Goal: Information Seeking & Learning: Learn about a topic

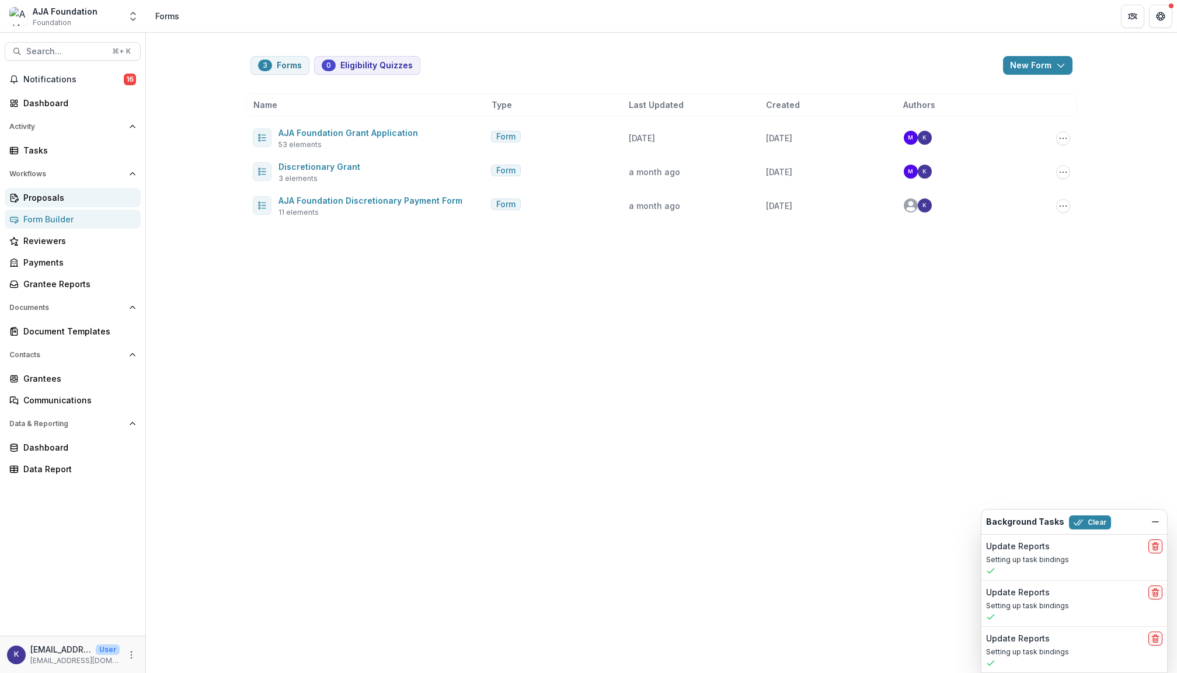
click at [57, 197] on div "Proposals" at bounding box center [77, 197] width 108 height 12
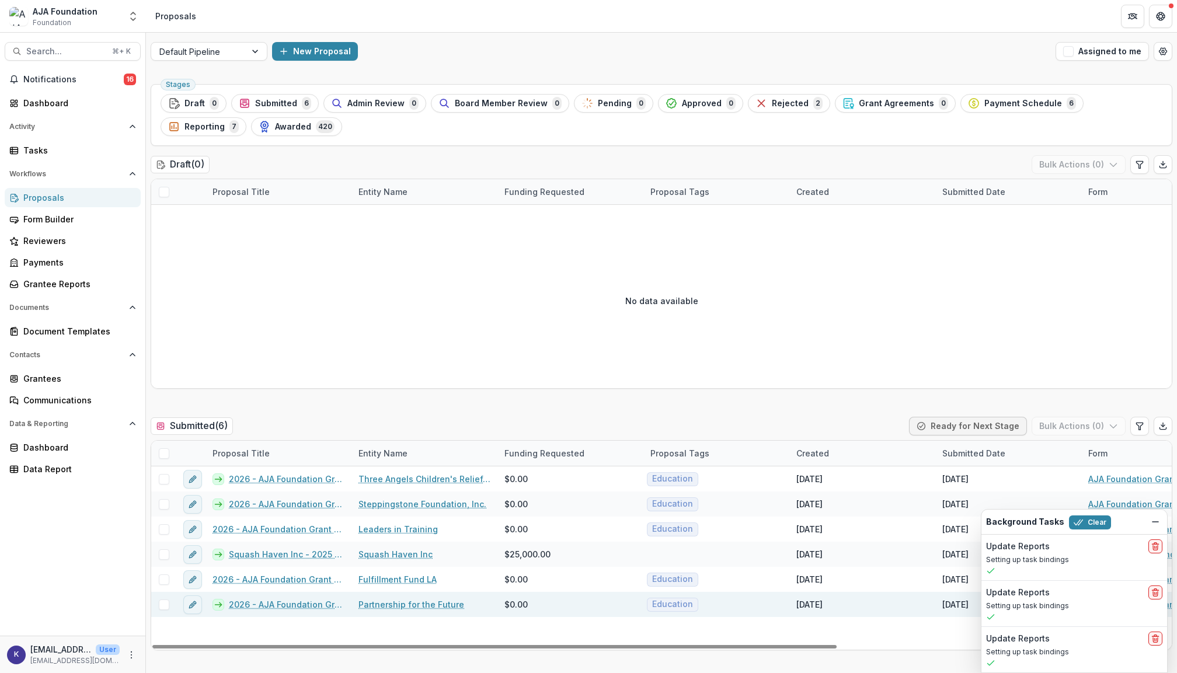
click at [308, 605] on link "2026 - AJA Foundation Grant Application" at bounding box center [287, 604] width 116 height 12
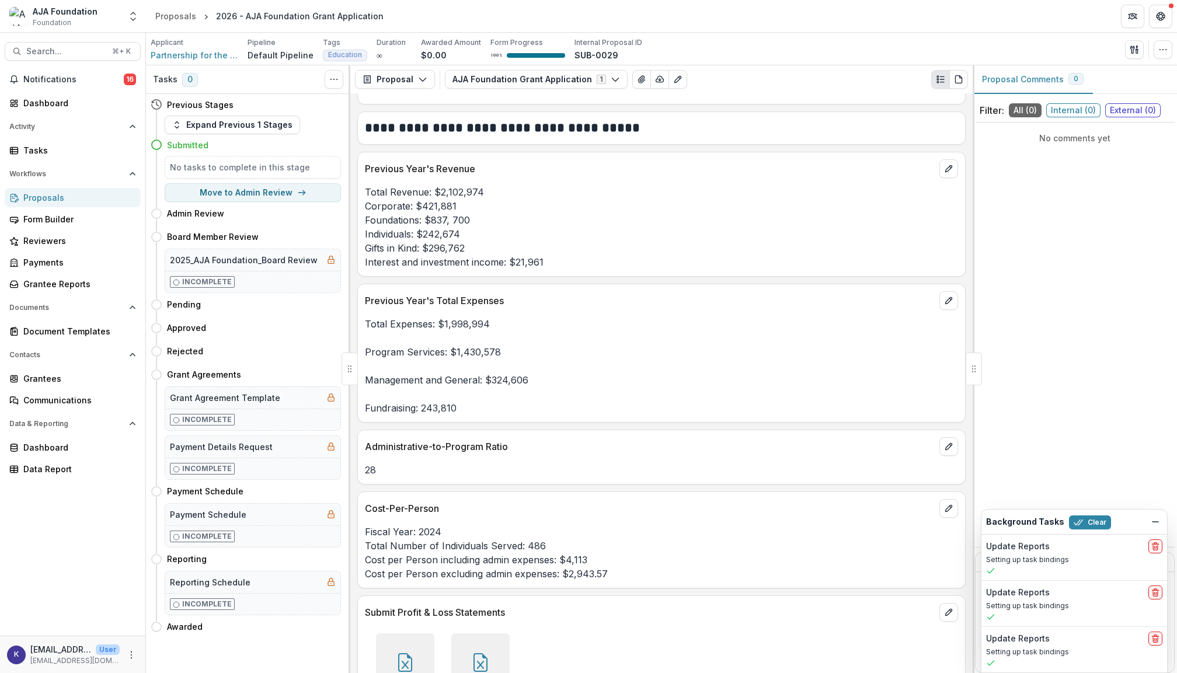
scroll to position [2762, 0]
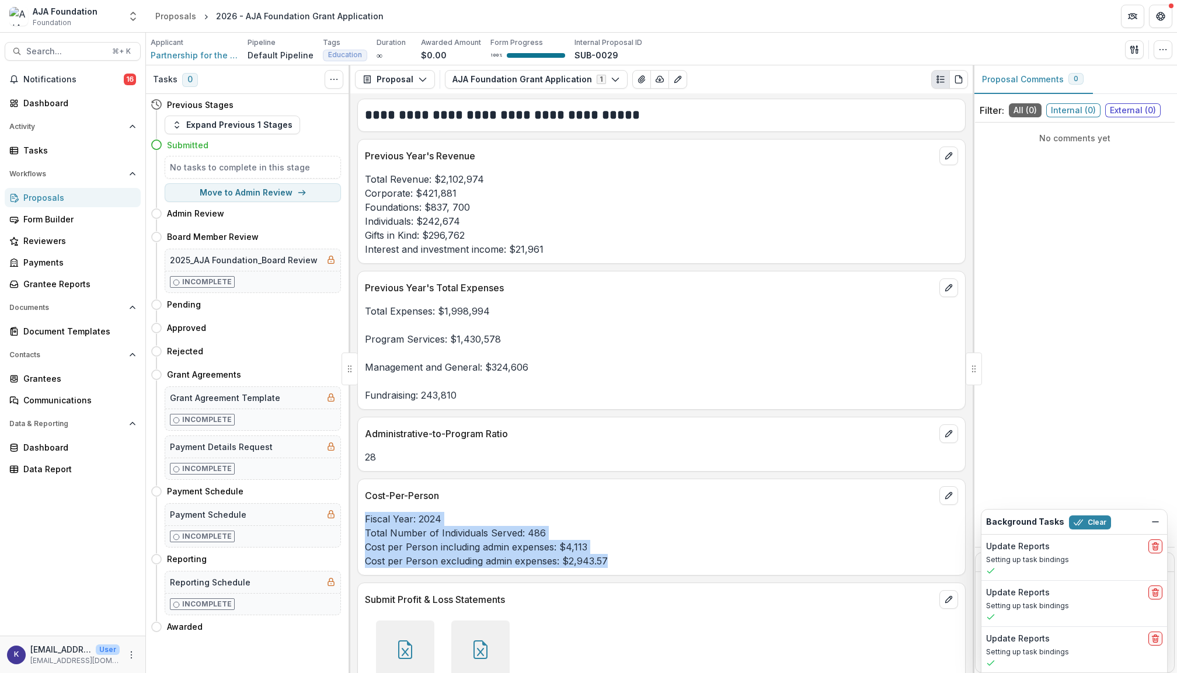
drag, startPoint x: 365, startPoint y: 524, endPoint x: 605, endPoint y: 574, distance: 245.1
click at [605, 568] on p "Fiscal Year: 2024 Total Number of Individuals Served: 486 Cost per Person inclu…" at bounding box center [661, 540] width 593 height 56
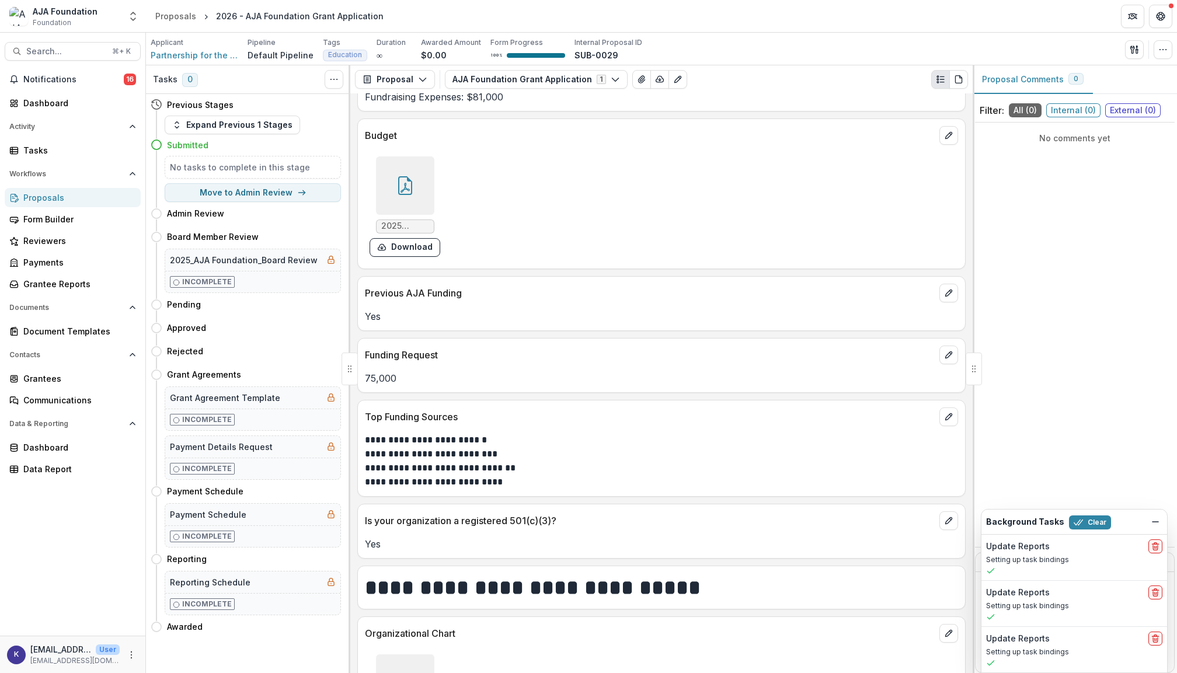
scroll to position [3658, 0]
drag, startPoint x: 460, startPoint y: 430, endPoint x: 363, endPoint y: 430, distance: 97.5
click at [363, 427] on div "Top Funding Sources" at bounding box center [661, 415] width 607 height 26
copy p "Top Funding Sources"
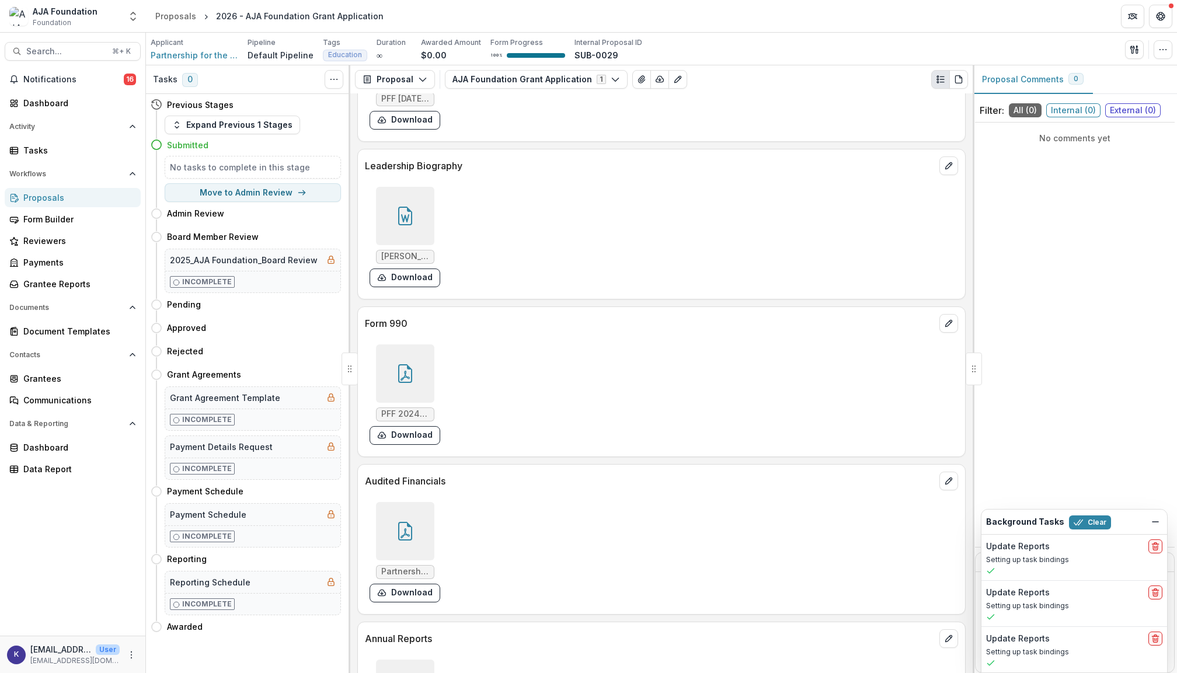
scroll to position [4287, 0]
click at [424, 284] on button "Download" at bounding box center [404, 275] width 71 height 19
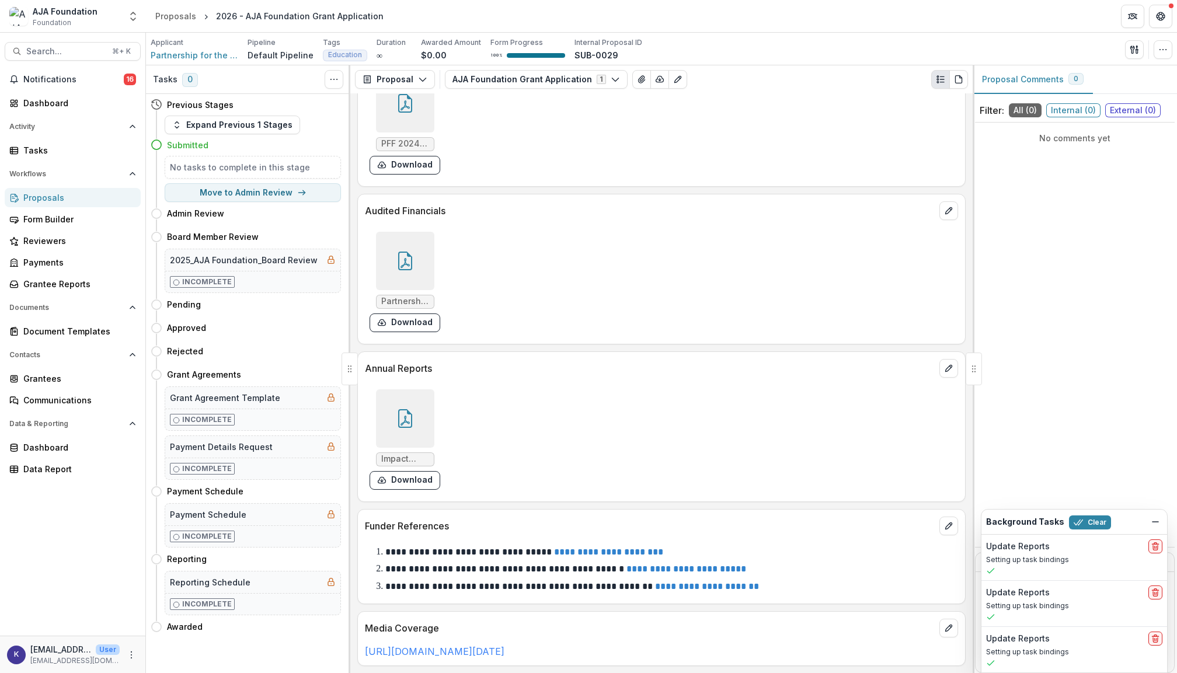
scroll to position [4570, 0]
click at [41, 194] on div "Proposals" at bounding box center [77, 197] width 108 height 12
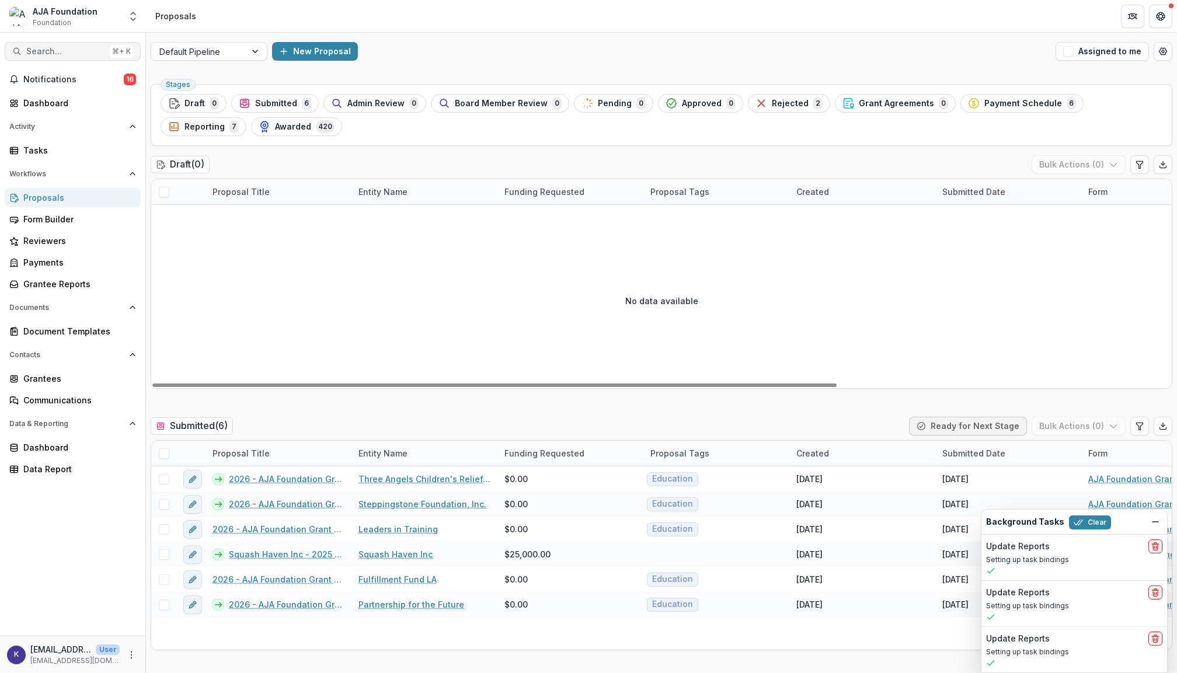
click at [42, 50] on span "Search..." at bounding box center [65, 52] width 79 height 10
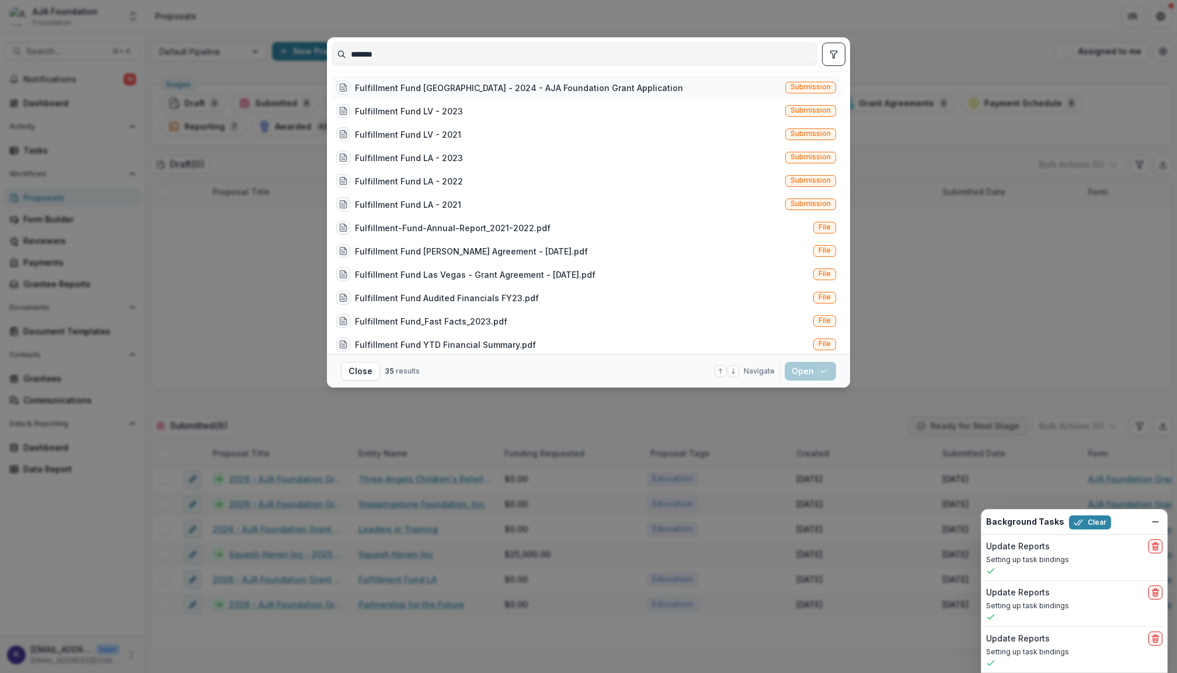
type input "*******"
click at [438, 91] on div "Fulfillment Fund [GEOGRAPHIC_DATA] - 2024 - AJA Foundation Grant Application" at bounding box center [519, 88] width 328 height 12
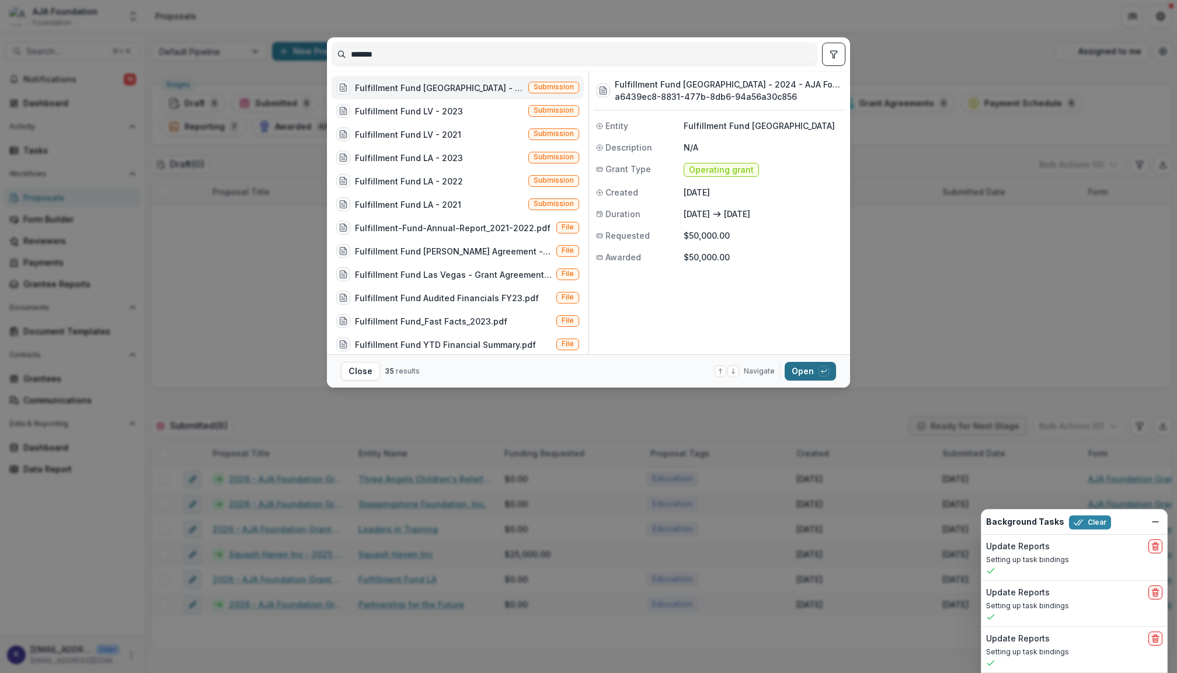
click at [805, 367] on button "Open with enter key" at bounding box center [809, 371] width 51 height 19
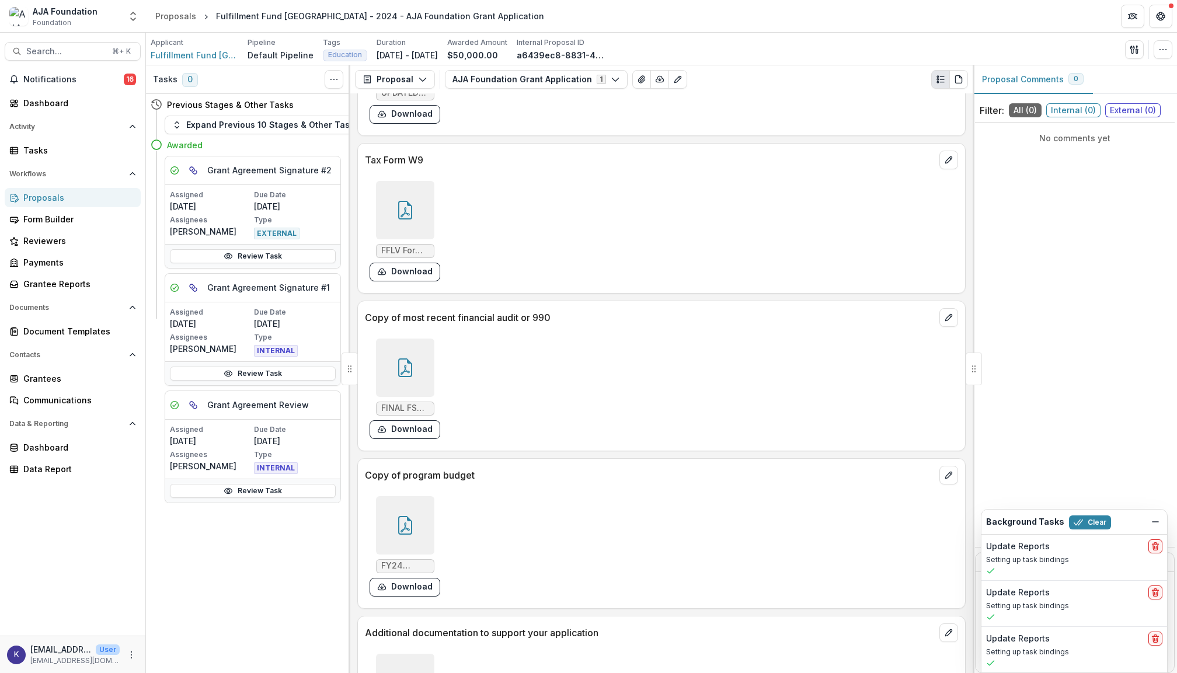
scroll to position [4200, 0]
click at [393, 369] on div at bounding box center [405, 367] width 58 height 58
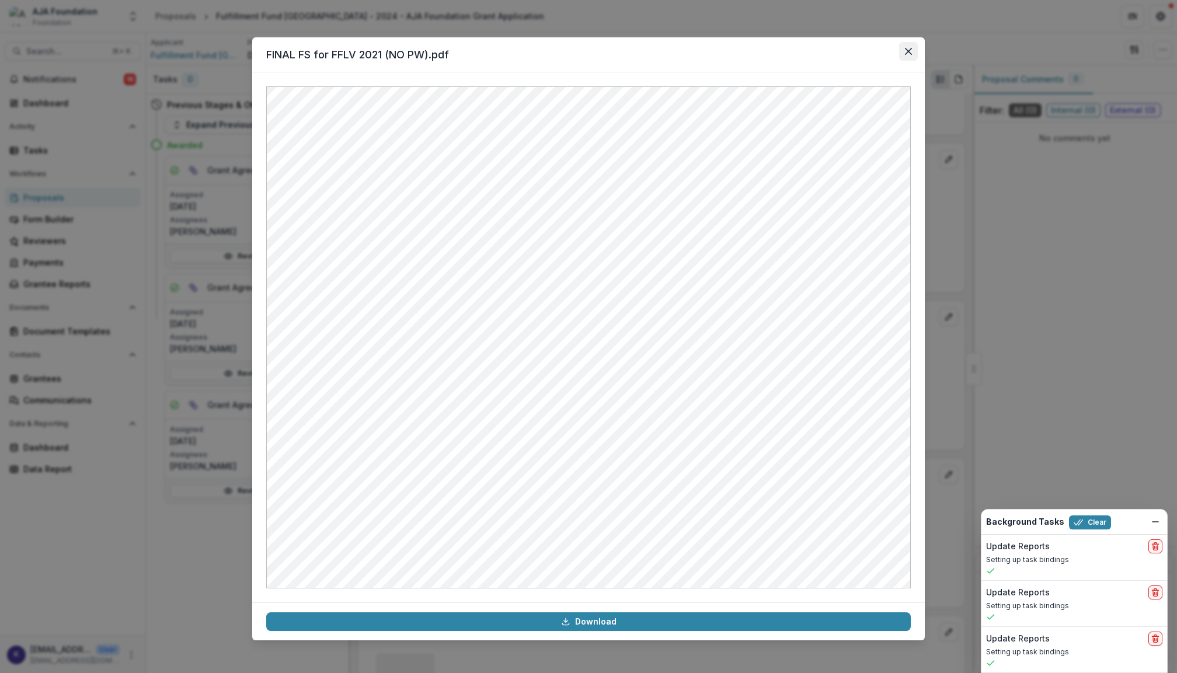
click at [902, 56] on button "Close" at bounding box center [908, 51] width 19 height 19
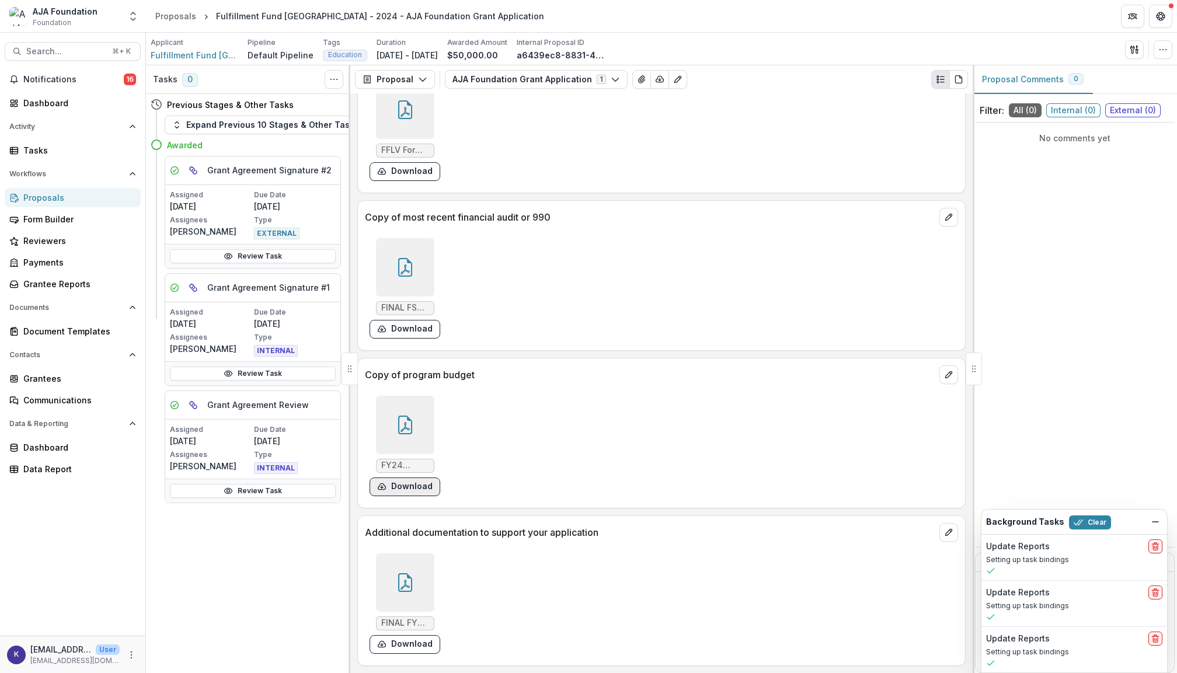
scroll to position [4317, 0]
click at [406, 571] on div at bounding box center [405, 582] width 58 height 58
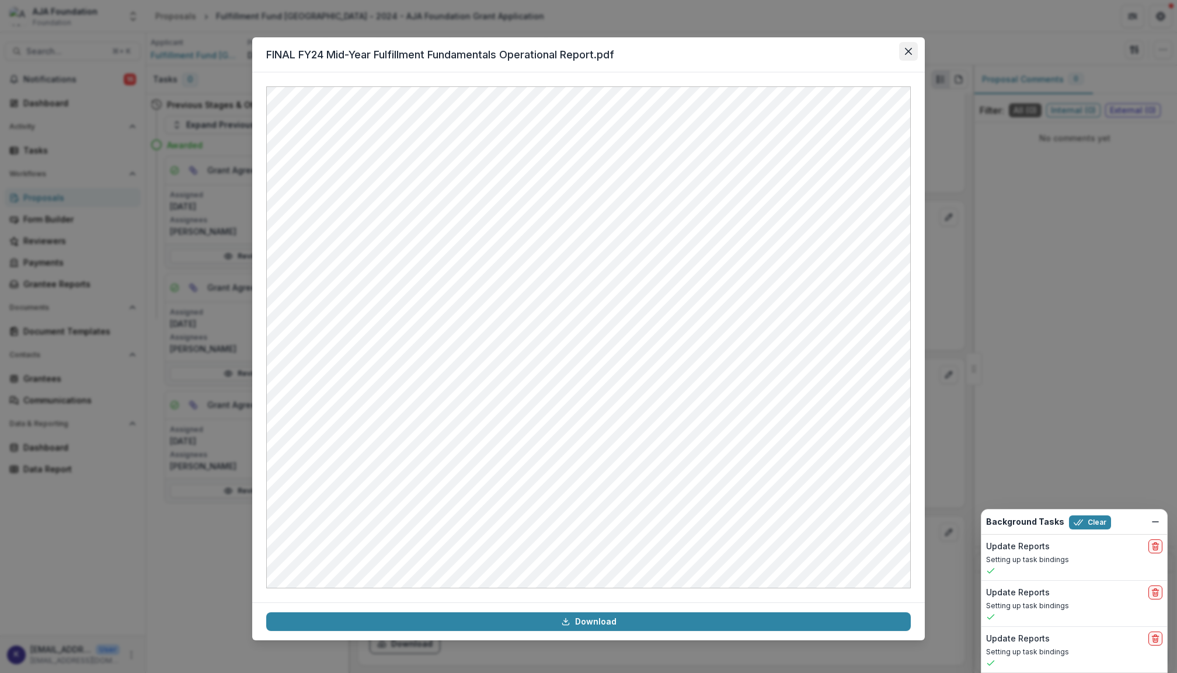
click at [909, 51] on icon "Close" at bounding box center [908, 51] width 7 height 7
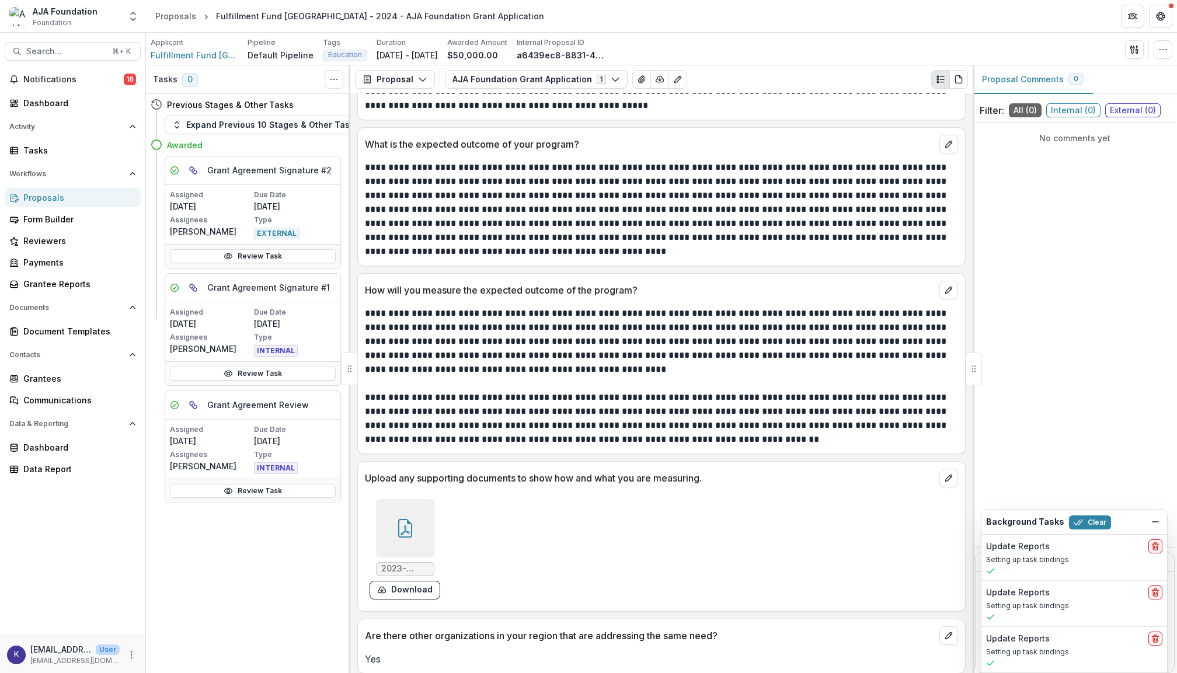
scroll to position [2776, 0]
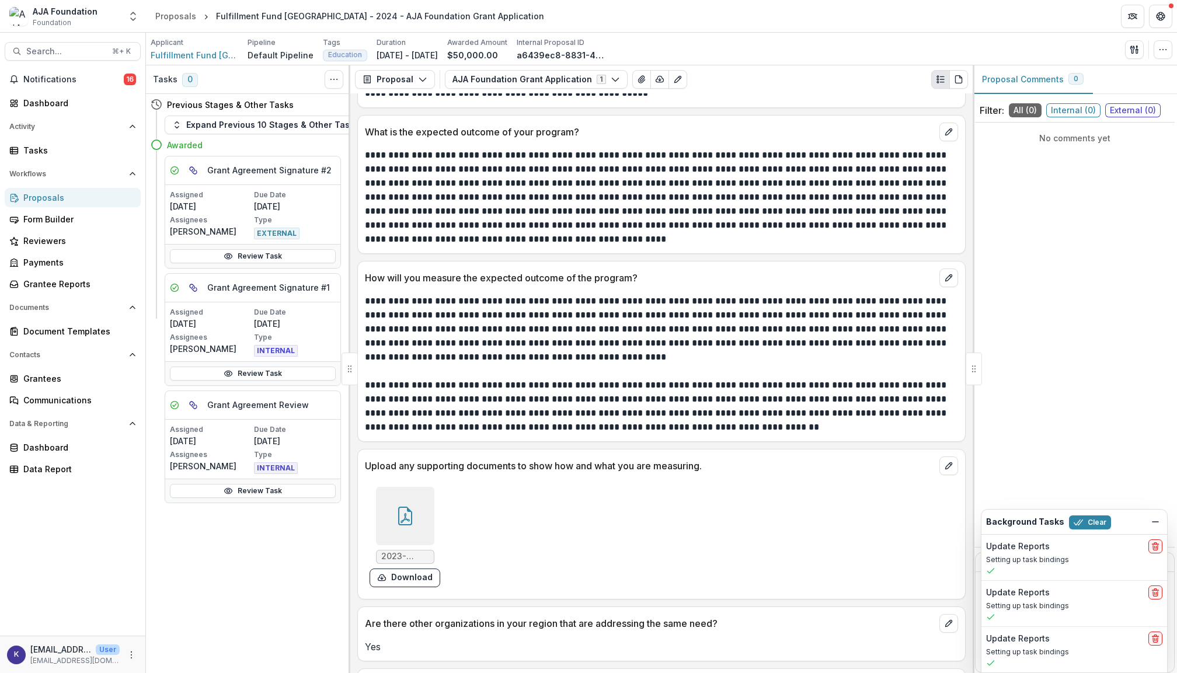
click at [396, 521] on icon at bounding box center [405, 516] width 19 height 19
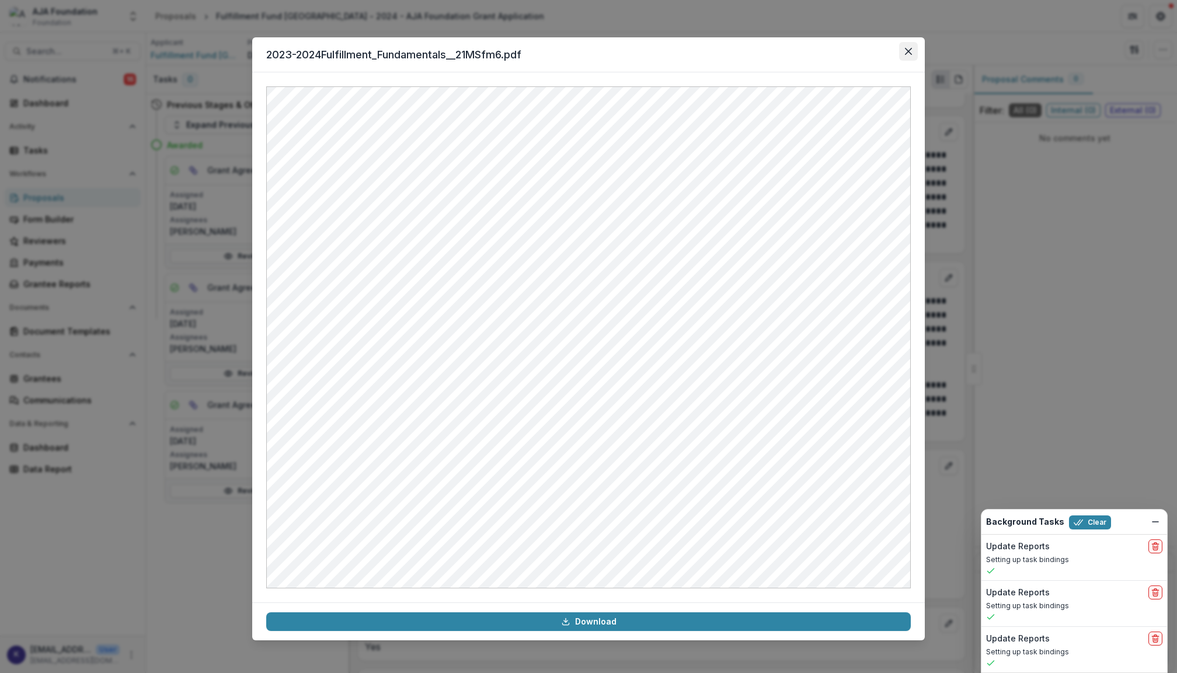
click at [906, 53] on icon "Close" at bounding box center [908, 51] width 7 height 7
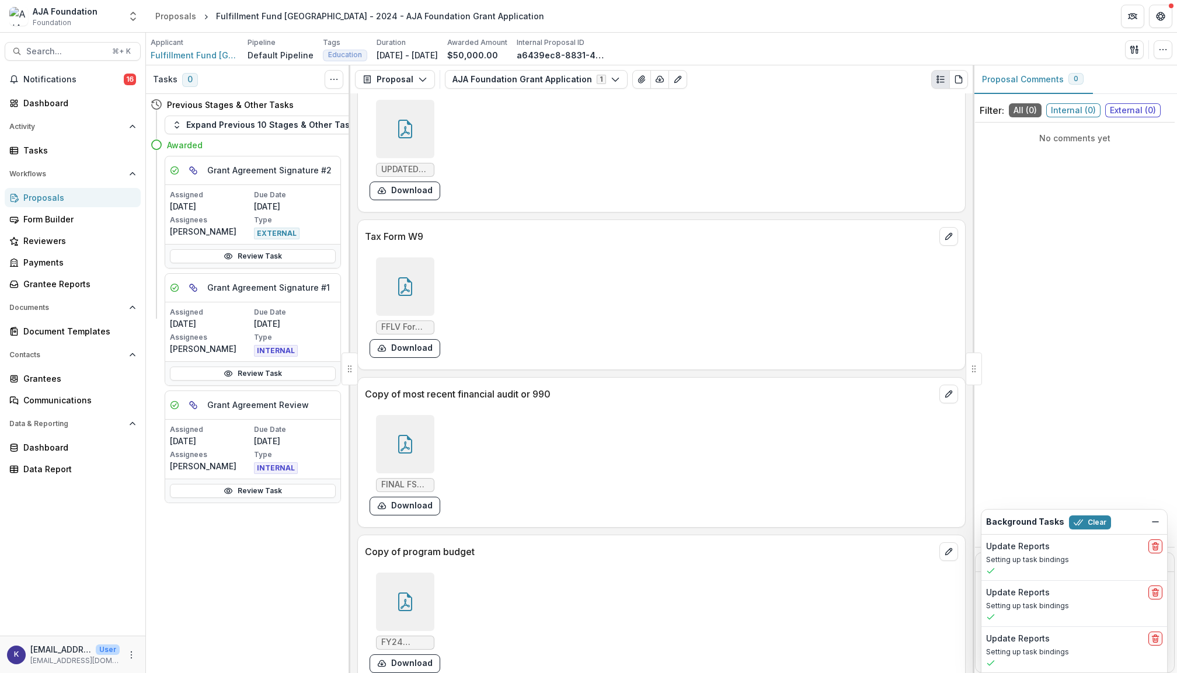
scroll to position [4127, 0]
click at [404, 447] on icon at bounding box center [404, 442] width 9 height 10
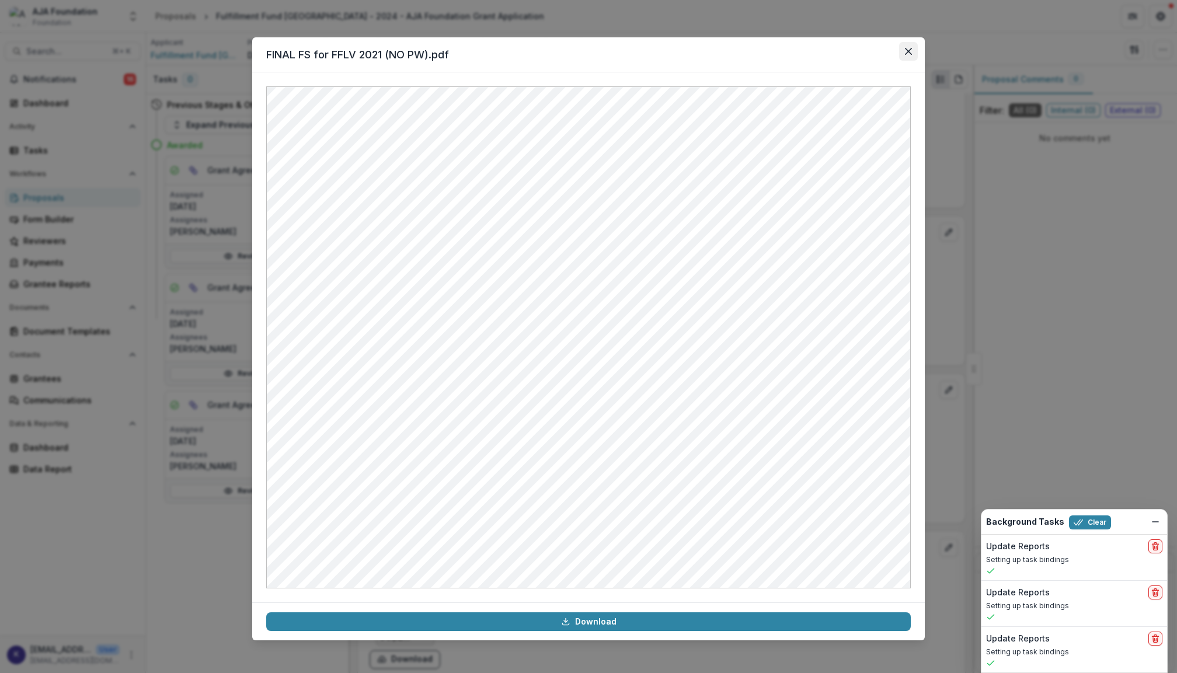
click at [907, 50] on icon "Close" at bounding box center [908, 51] width 7 height 7
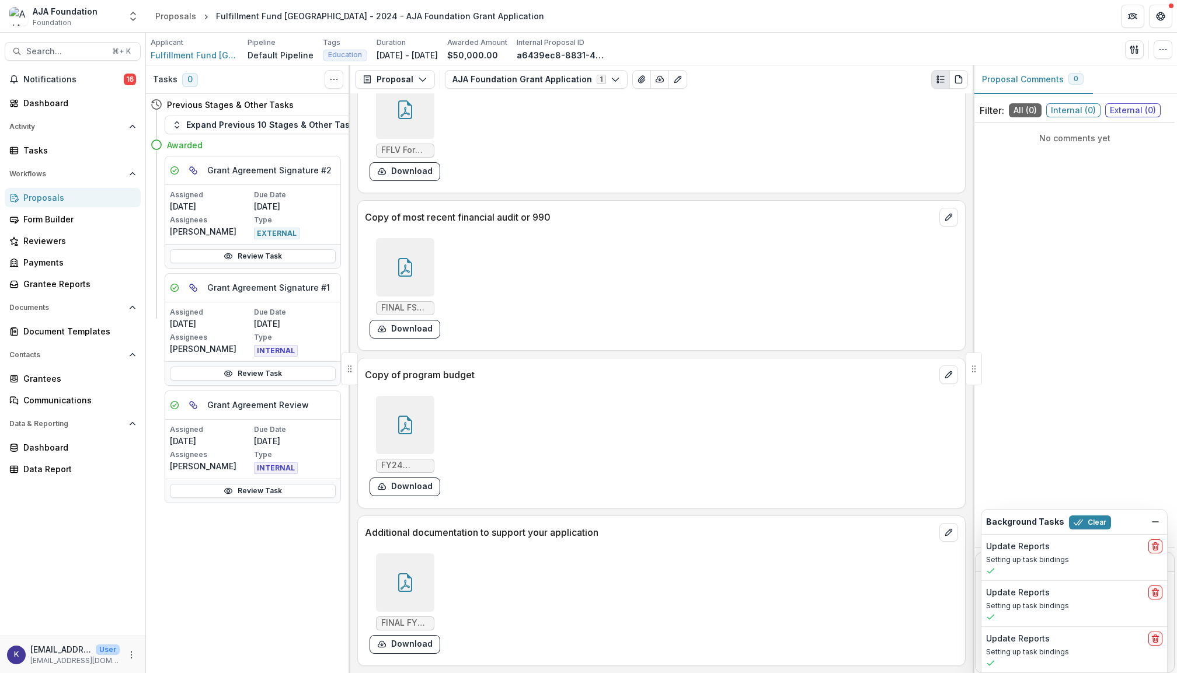
scroll to position [4312, 0]
click at [396, 430] on icon at bounding box center [405, 425] width 19 height 19
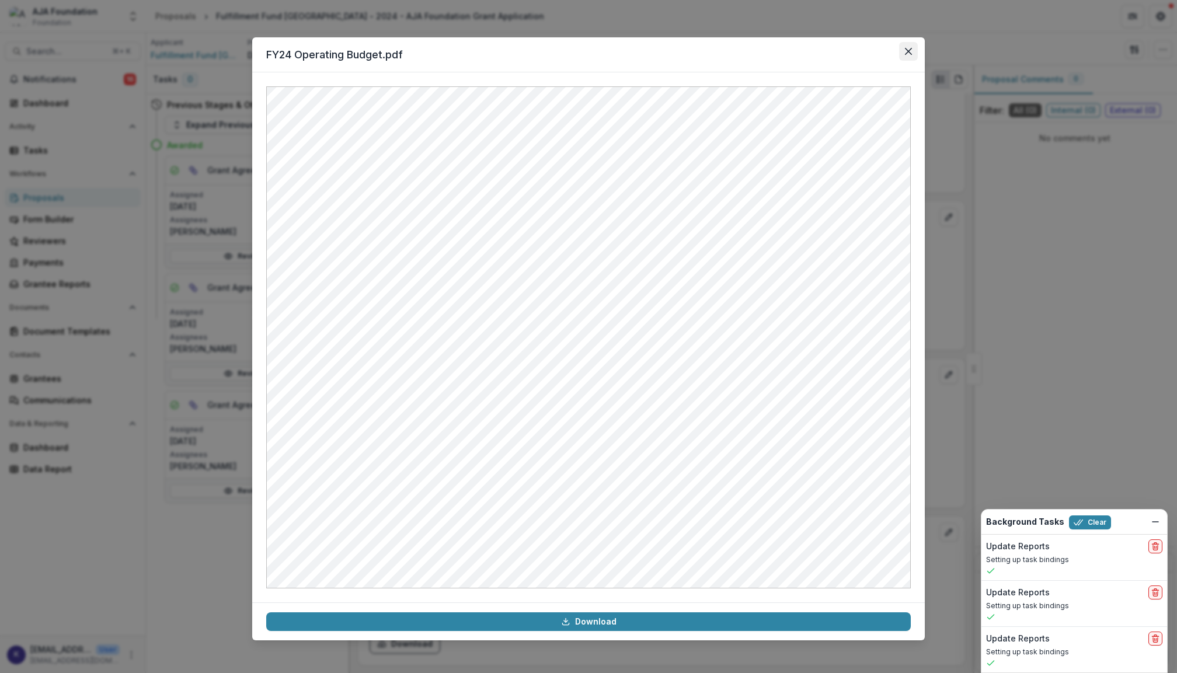
click at [908, 52] on icon "Close" at bounding box center [908, 51] width 7 height 7
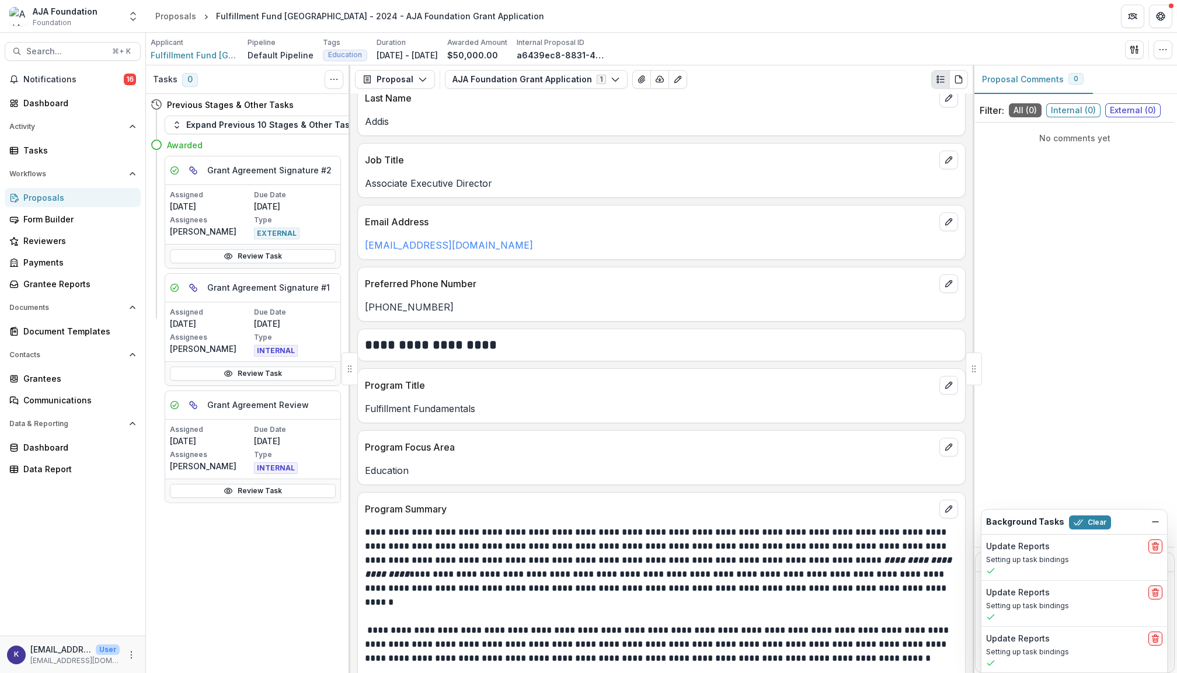
scroll to position [456, 0]
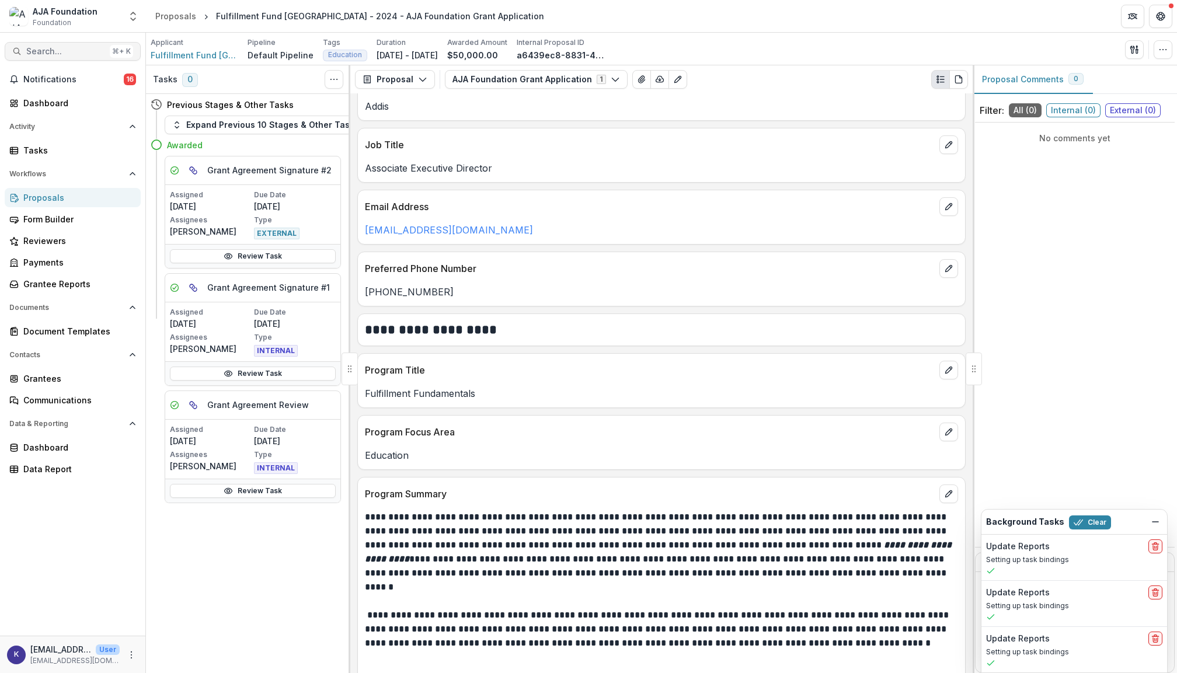
click at [57, 51] on span "Search..." at bounding box center [65, 52] width 79 height 10
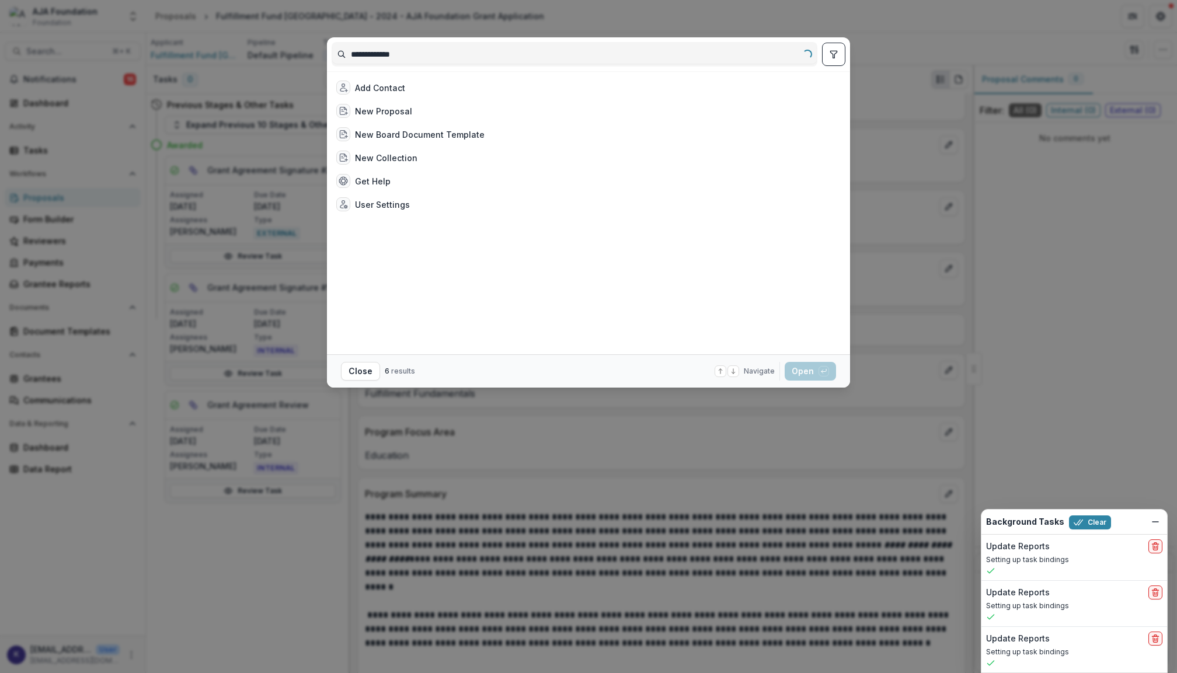
type input "**********"
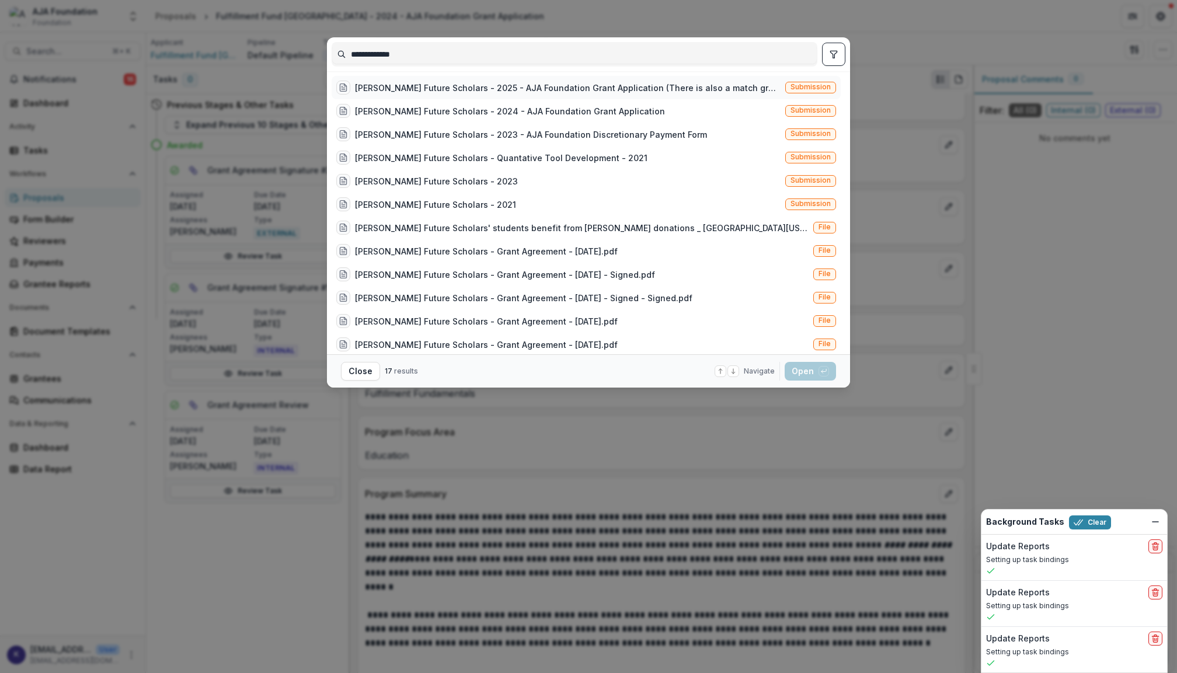
click at [503, 92] on div "Dean's Future Scholars - 2025 - AJA Foundation Grant Application (There is also…" at bounding box center [567, 88] width 425 height 12
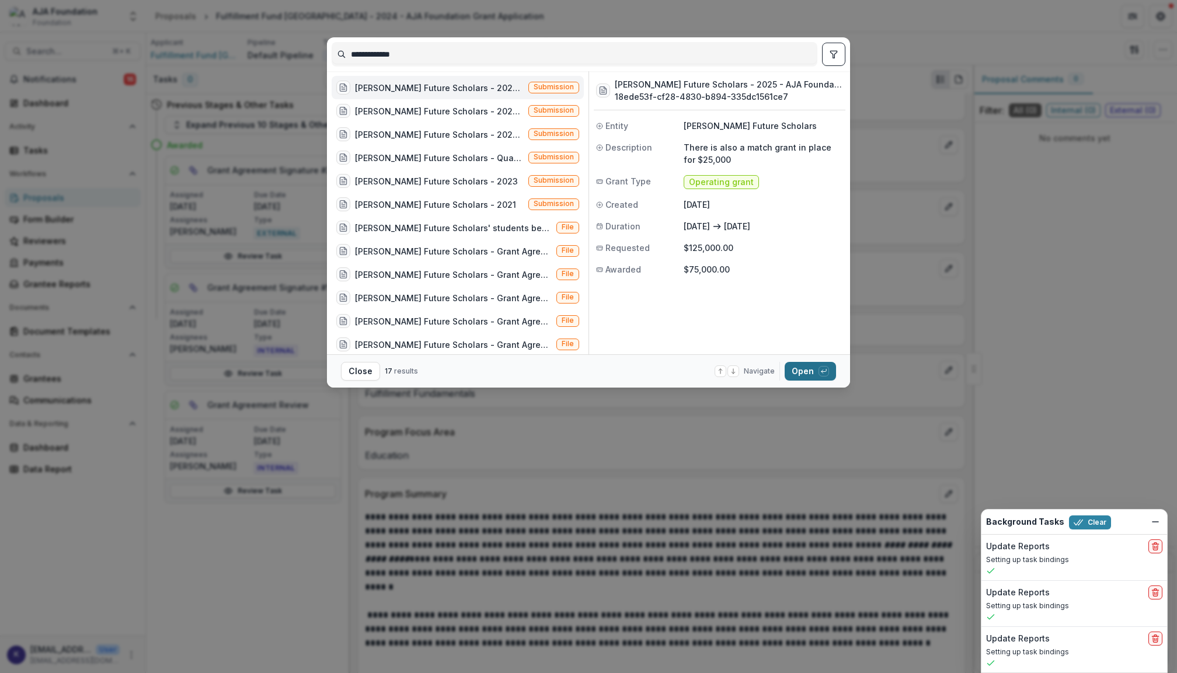
click at [815, 375] on button "Open with enter key" at bounding box center [809, 371] width 51 height 19
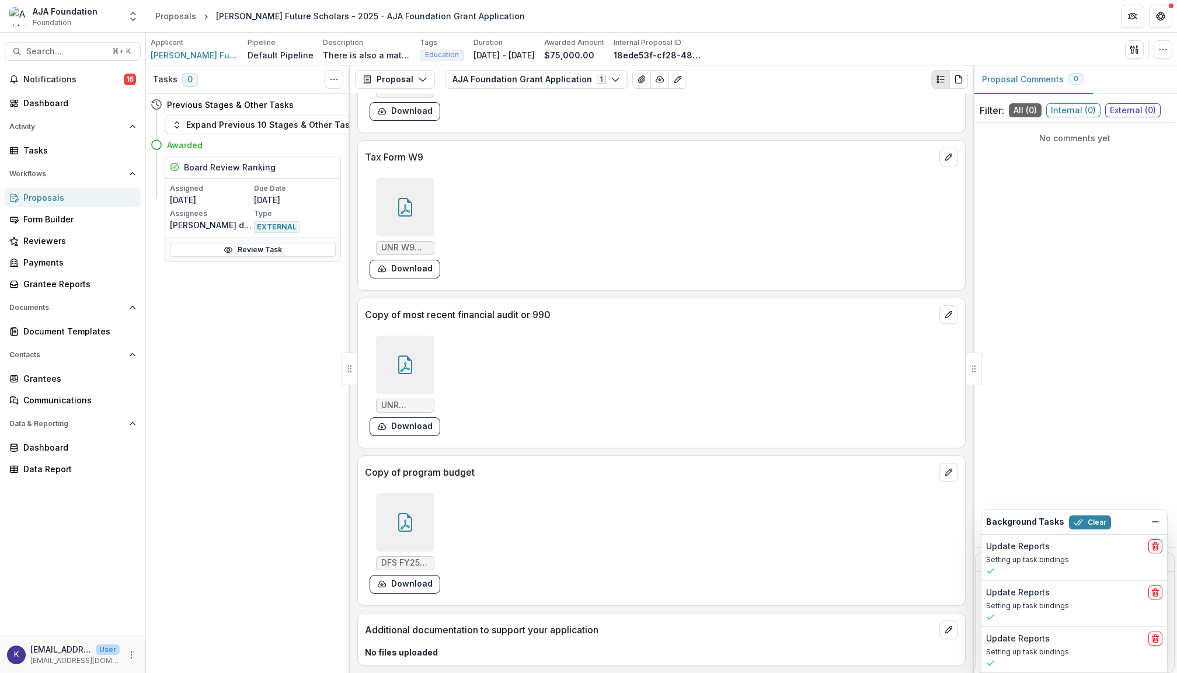
scroll to position [4561, 0]
click at [416, 355] on div at bounding box center [405, 365] width 58 height 58
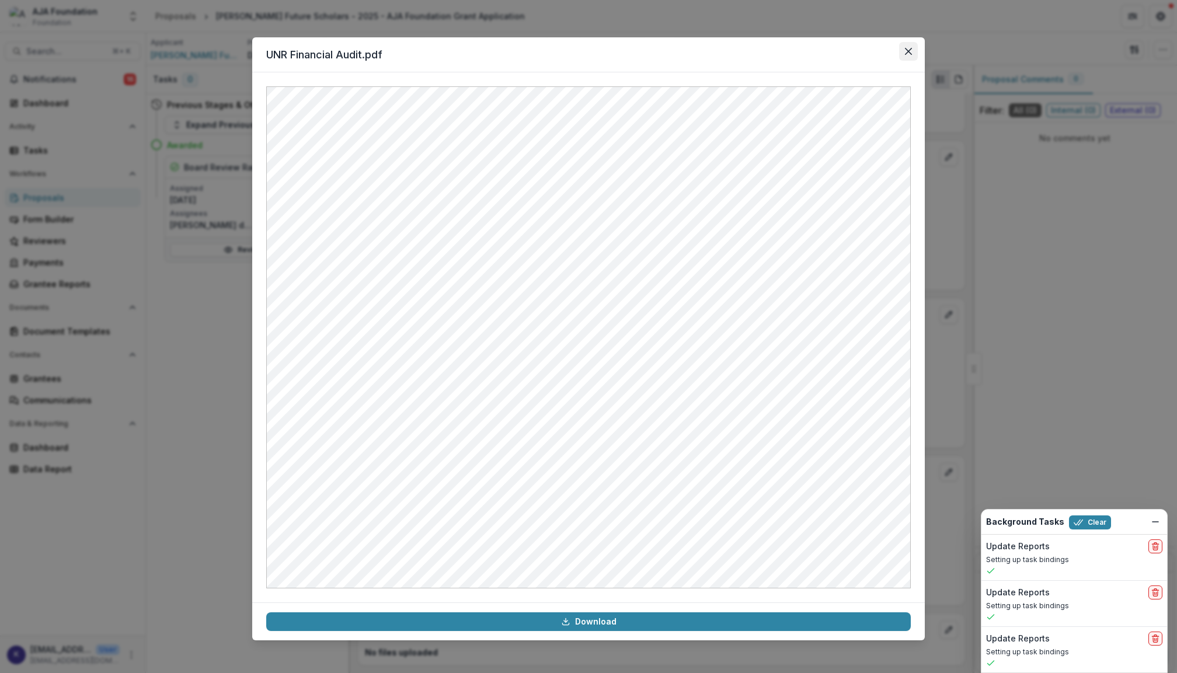
click at [909, 50] on icon "Close" at bounding box center [908, 51] width 7 height 7
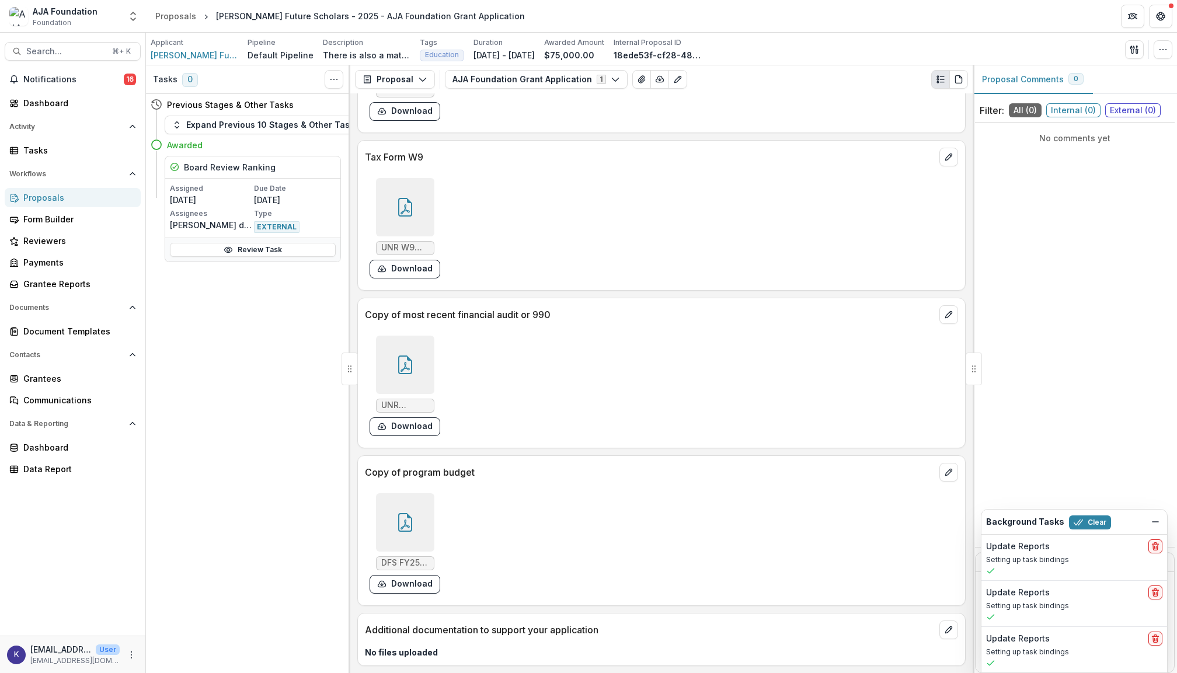
click at [404, 497] on div at bounding box center [405, 522] width 58 height 58
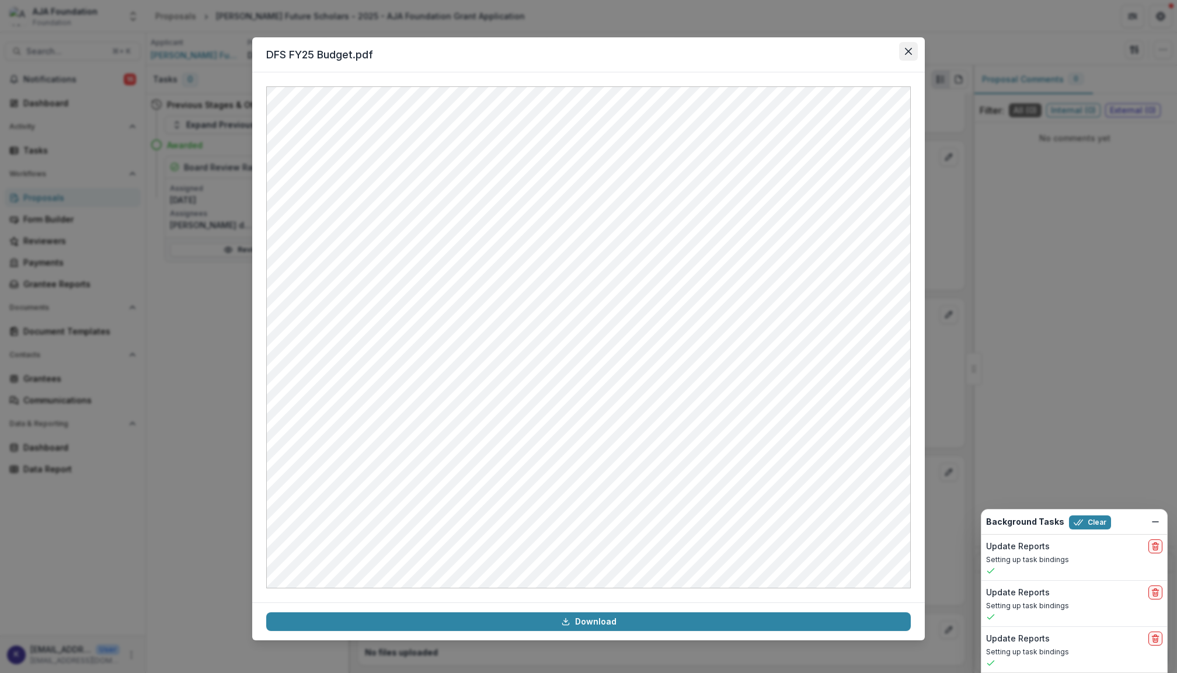
click at [906, 51] on icon "Close" at bounding box center [908, 51] width 7 height 7
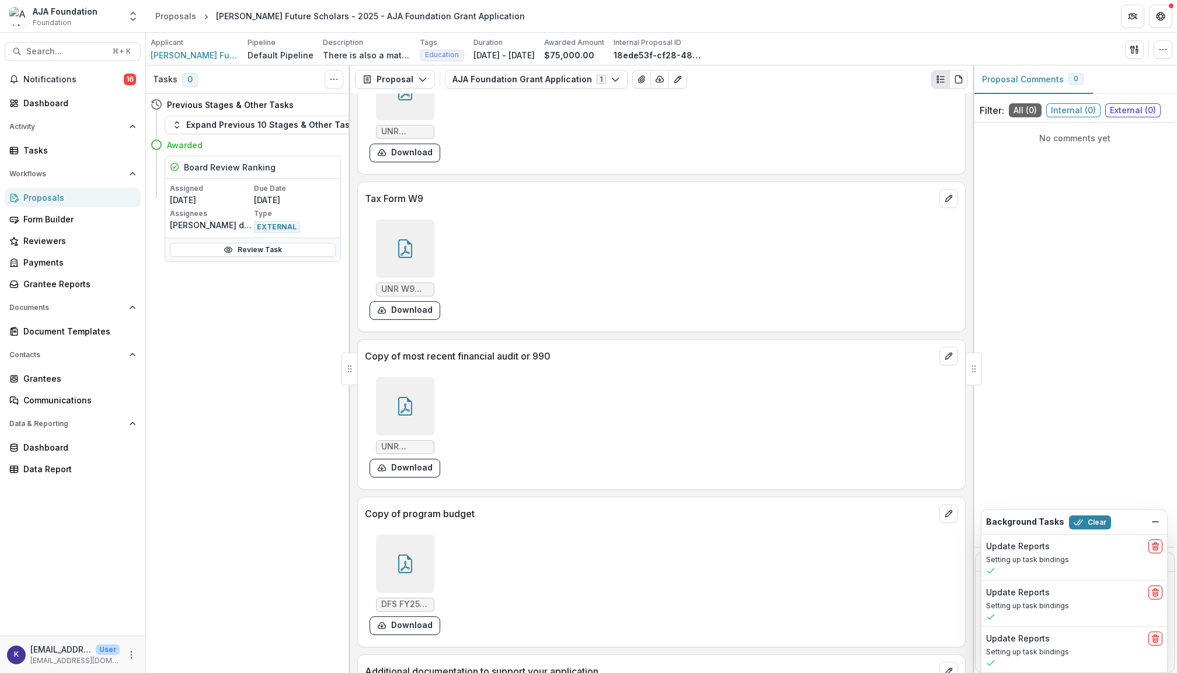
scroll to position [4501, 0]
click at [412, 416] on icon at bounding box center [405, 408] width 19 height 19
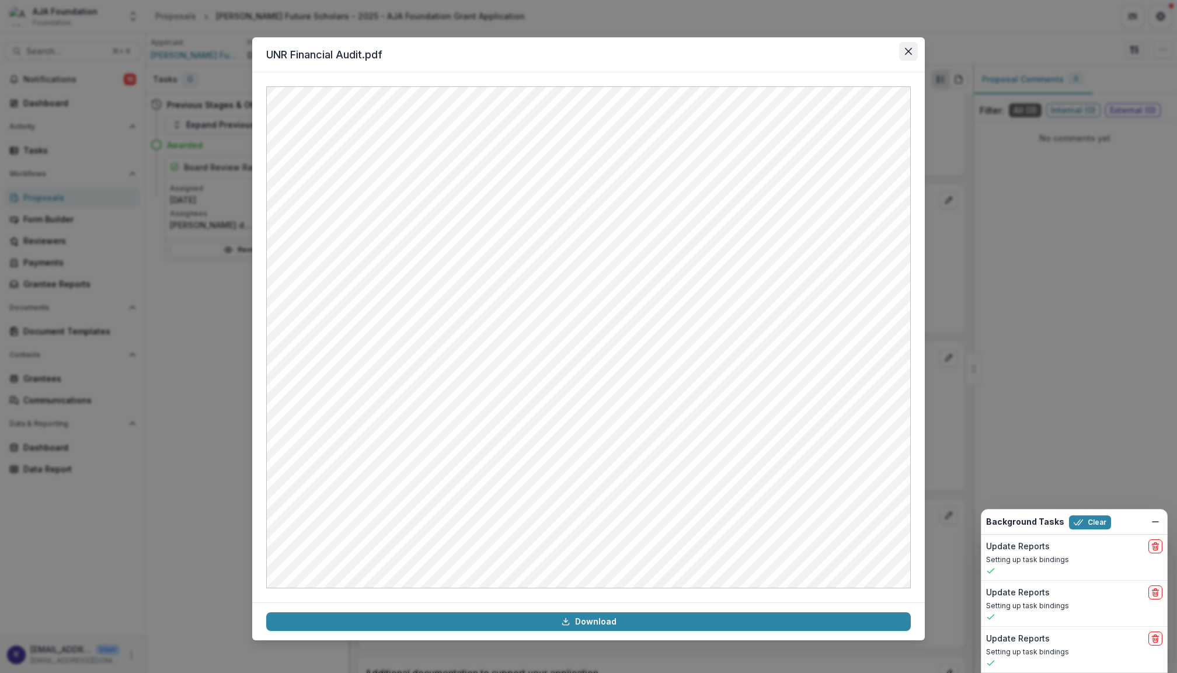
click at [907, 51] on icon "Close" at bounding box center [908, 51] width 7 height 7
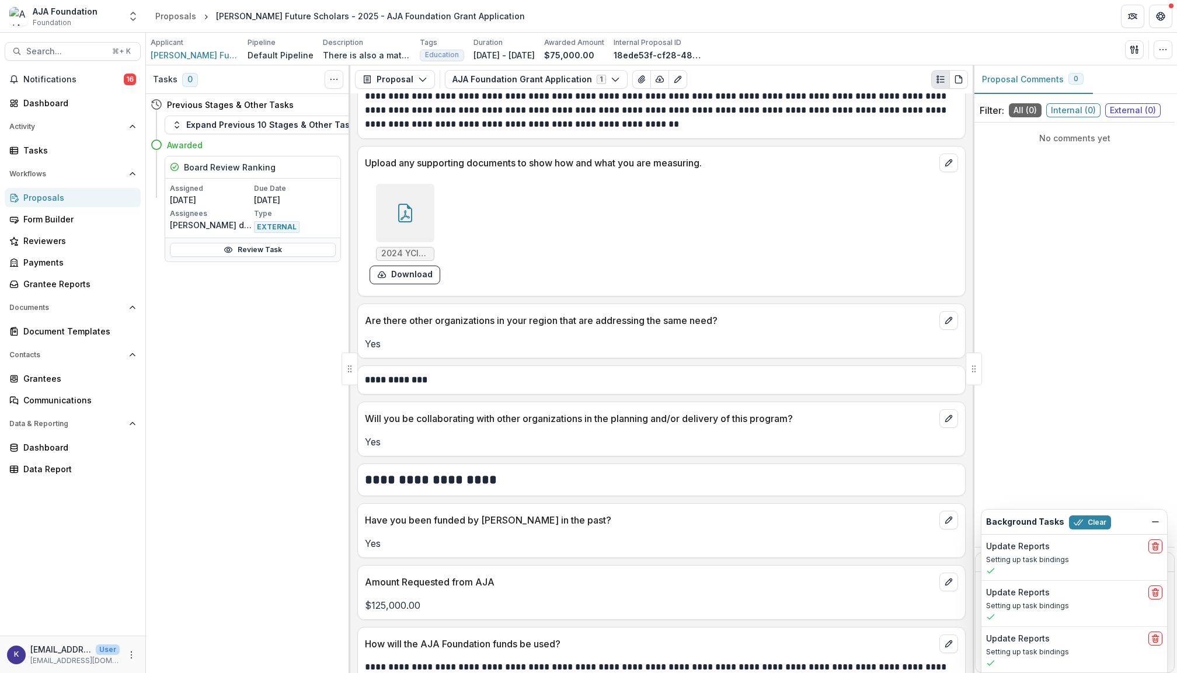
scroll to position [3151, 0]
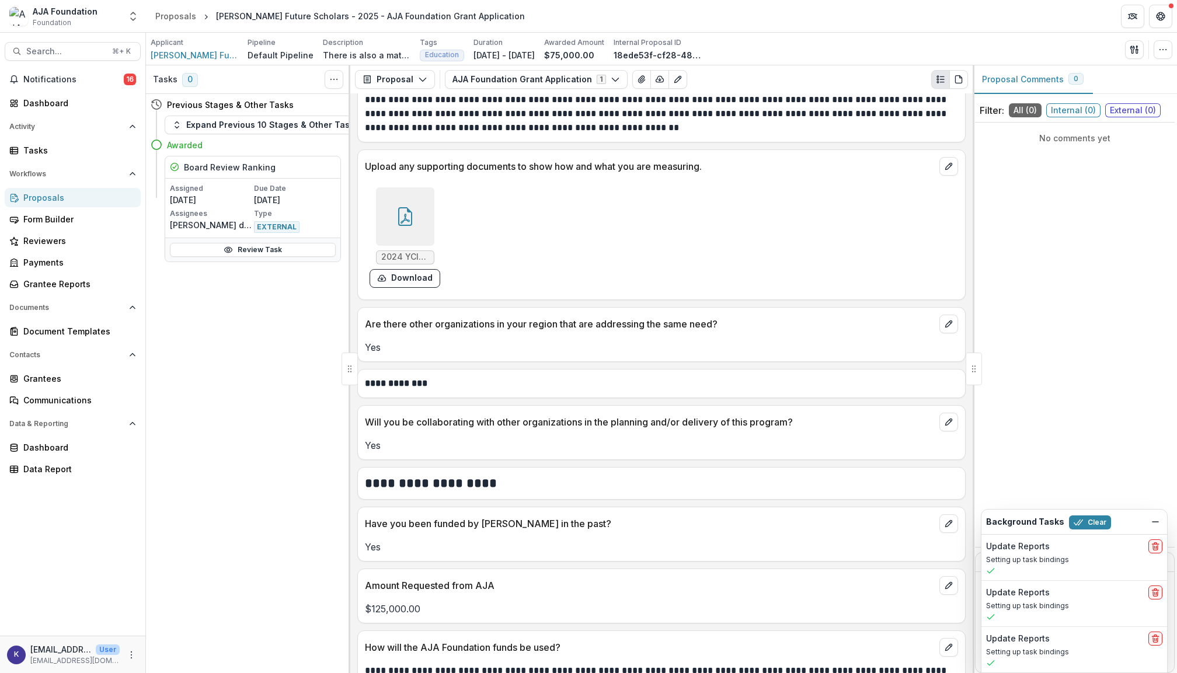
click at [402, 226] on icon at bounding box center [405, 216] width 19 height 19
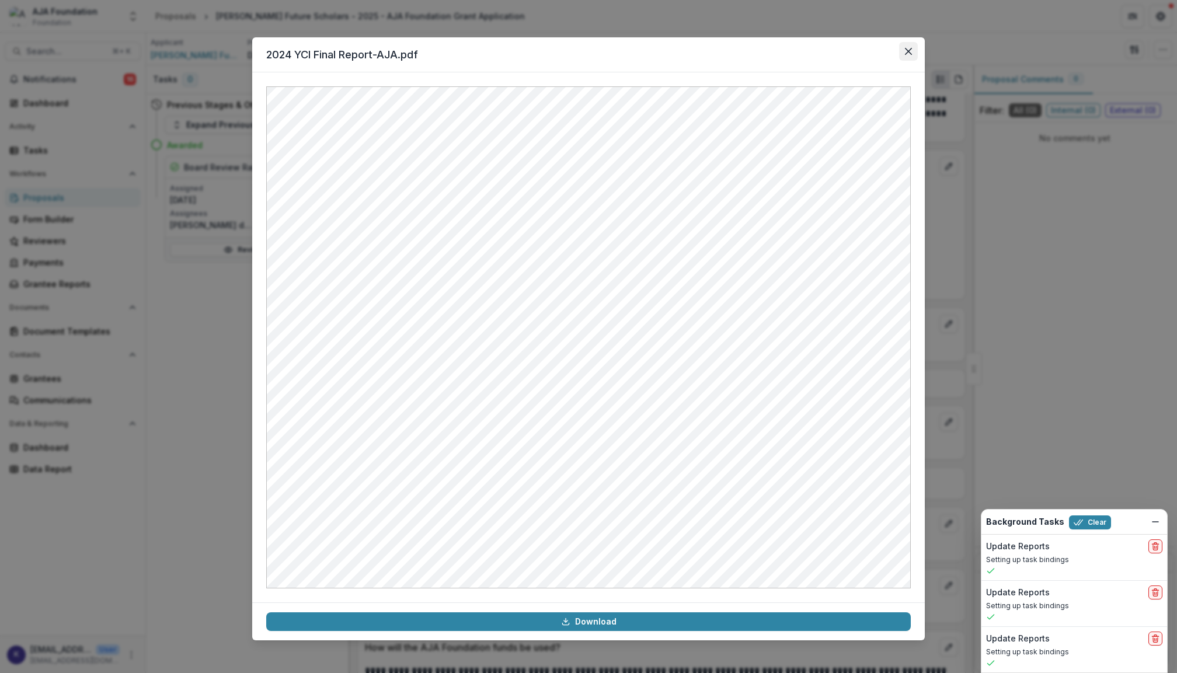
click at [907, 57] on button "Close" at bounding box center [908, 51] width 19 height 19
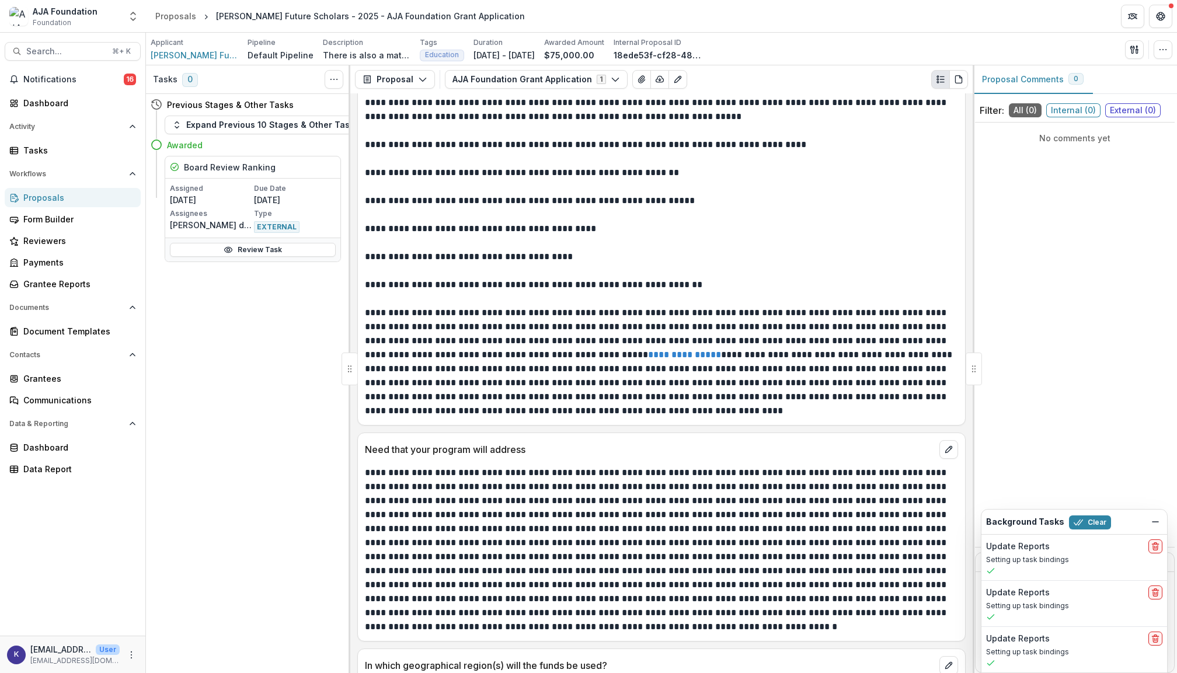
scroll to position [1255, 0]
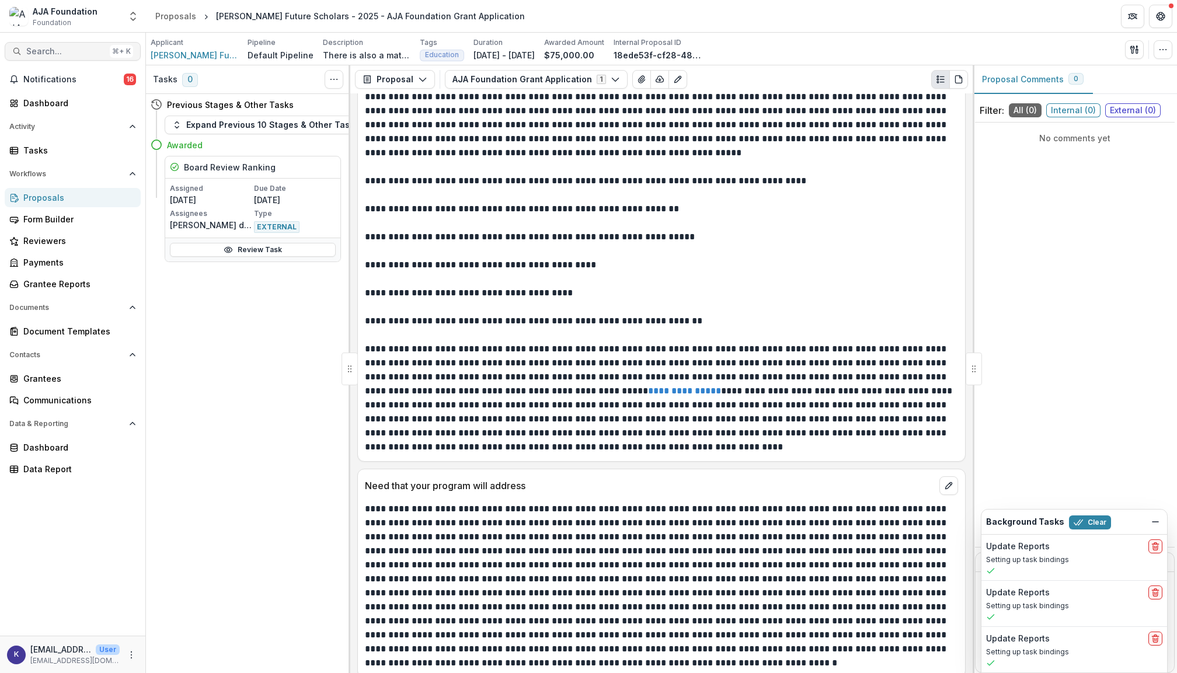
click at [80, 51] on span "Search..." at bounding box center [65, 52] width 79 height 10
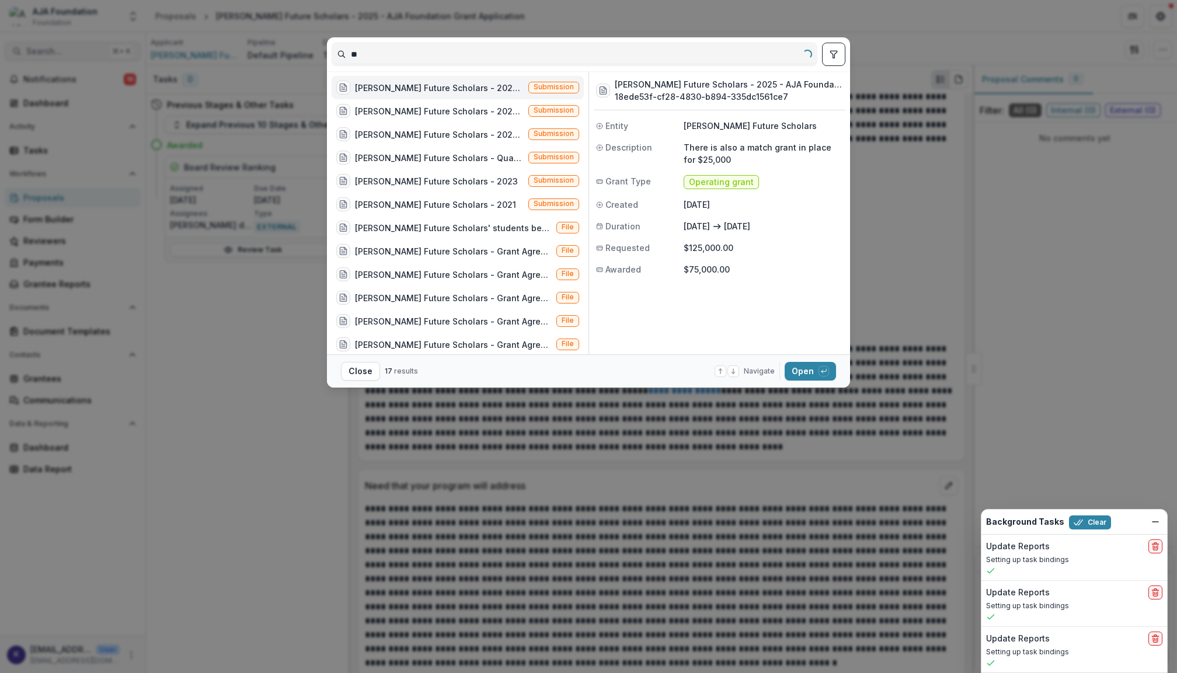
type input "*"
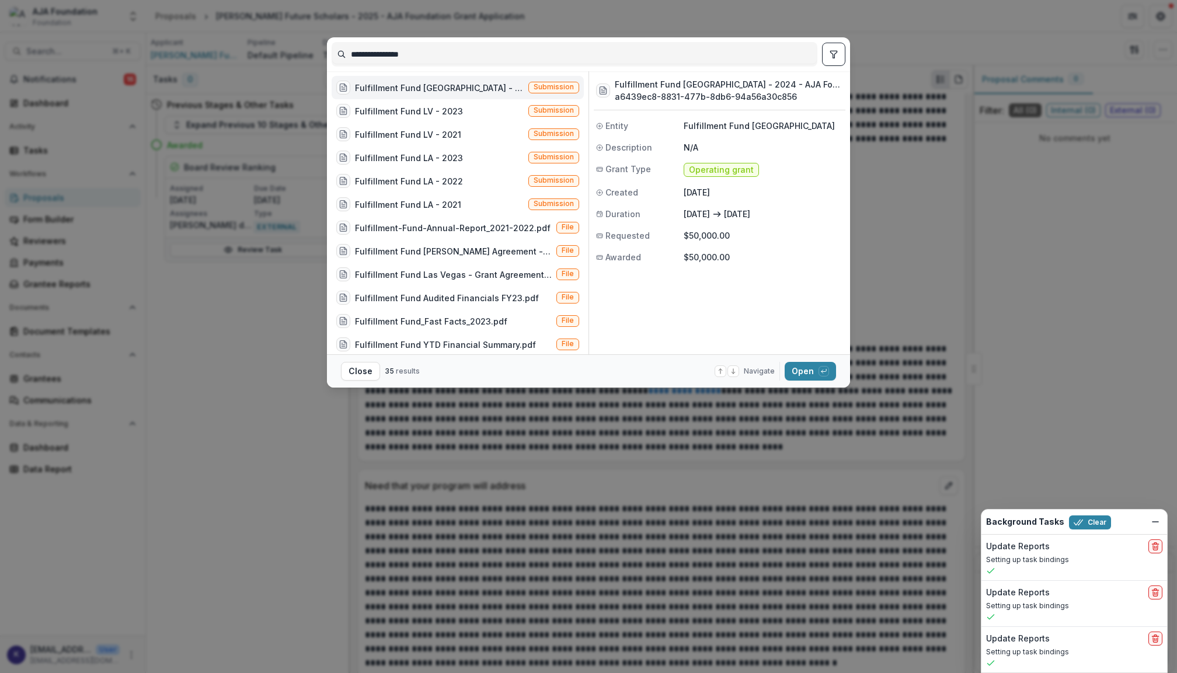
type input "**********"
click at [425, 87] on div "Fulfillment Fund [GEOGRAPHIC_DATA] - 2024 - AJA Foundation Grant Application" at bounding box center [439, 88] width 169 height 12
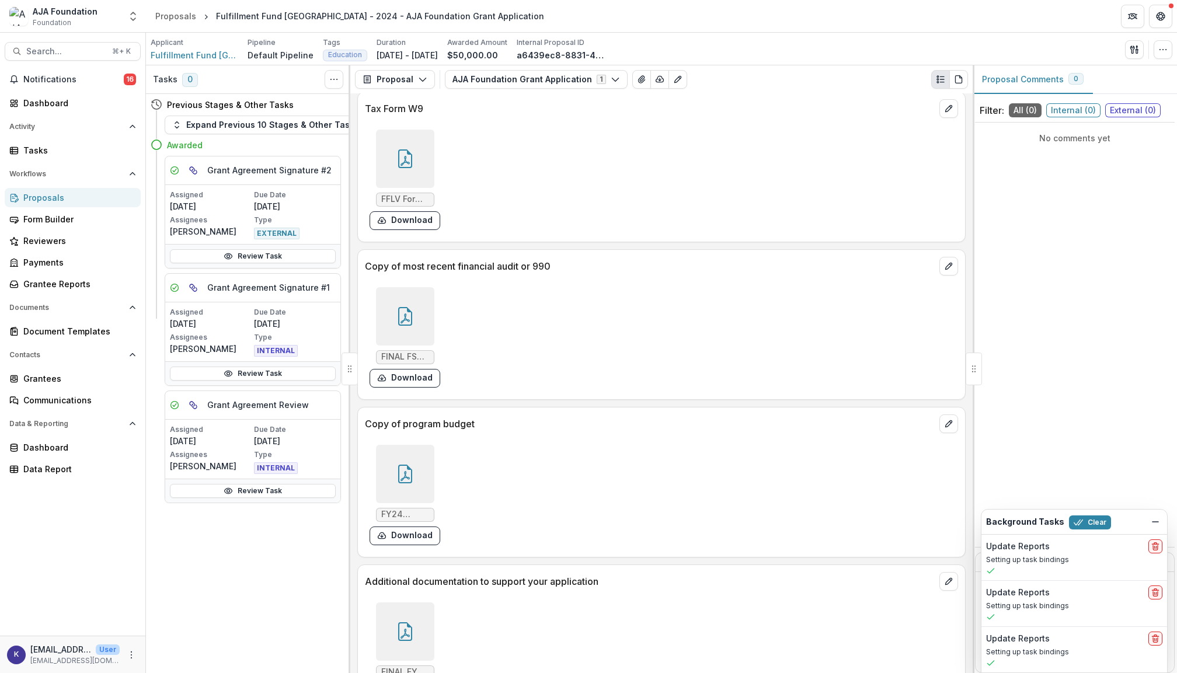
scroll to position [4256, 0]
click at [418, 477] on div at bounding box center [405, 469] width 58 height 58
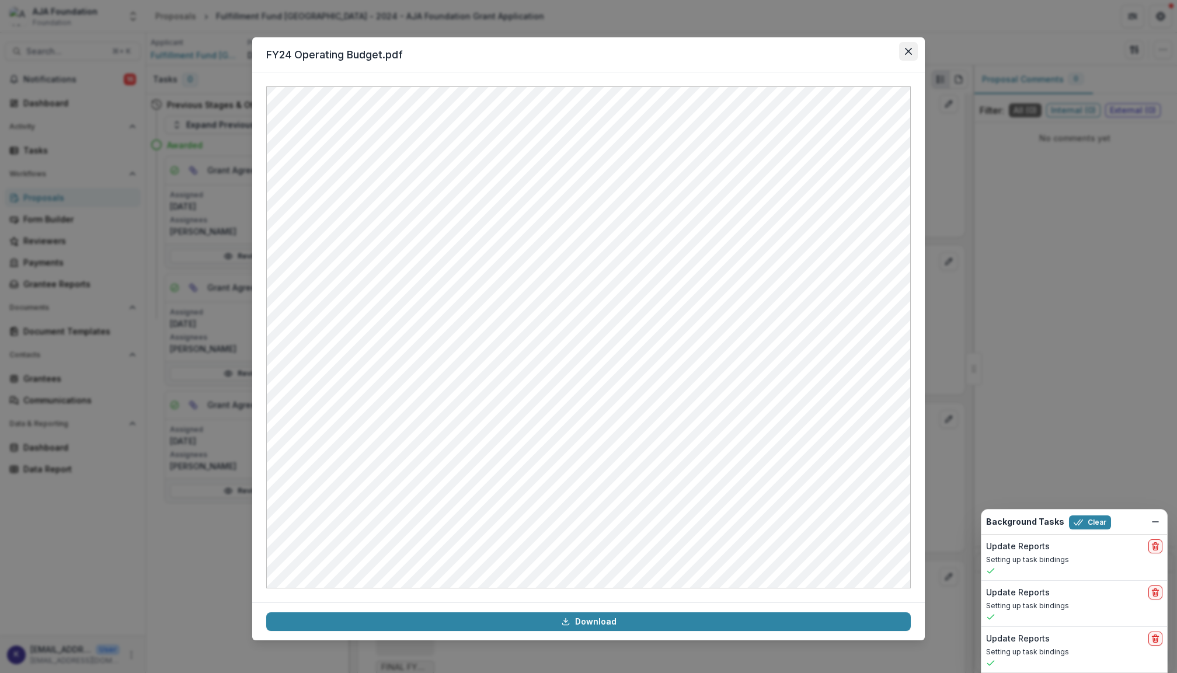
click at [906, 49] on icon "Close" at bounding box center [908, 51] width 7 height 7
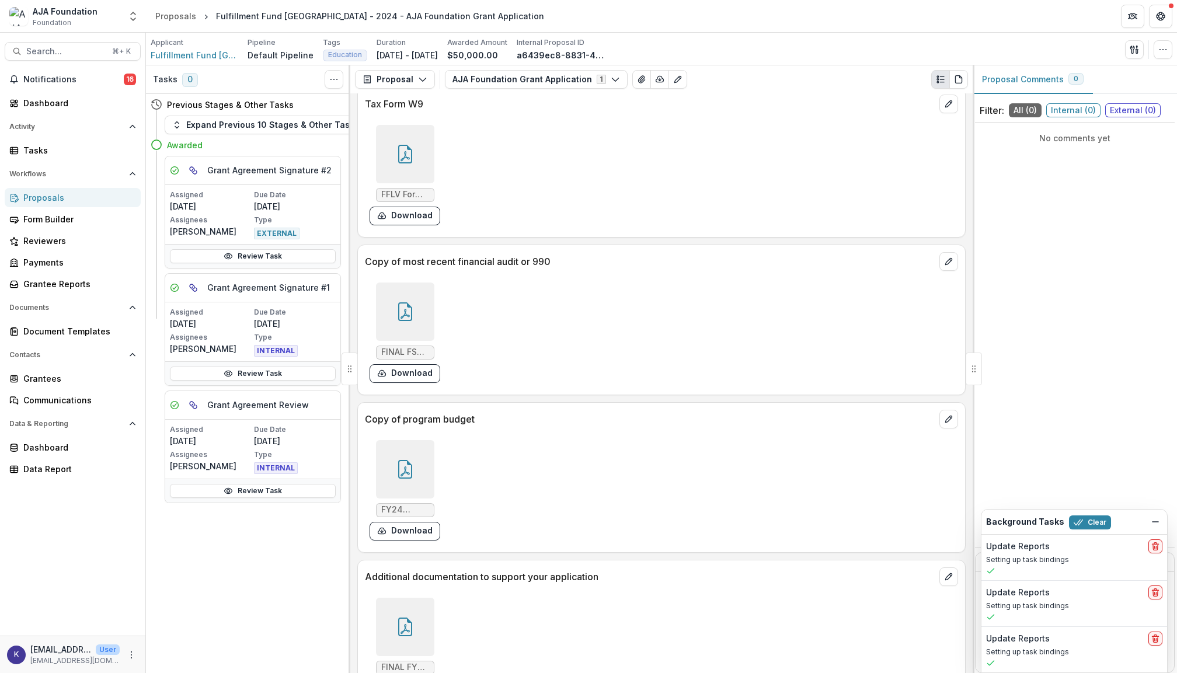
click at [417, 306] on div at bounding box center [405, 311] width 58 height 58
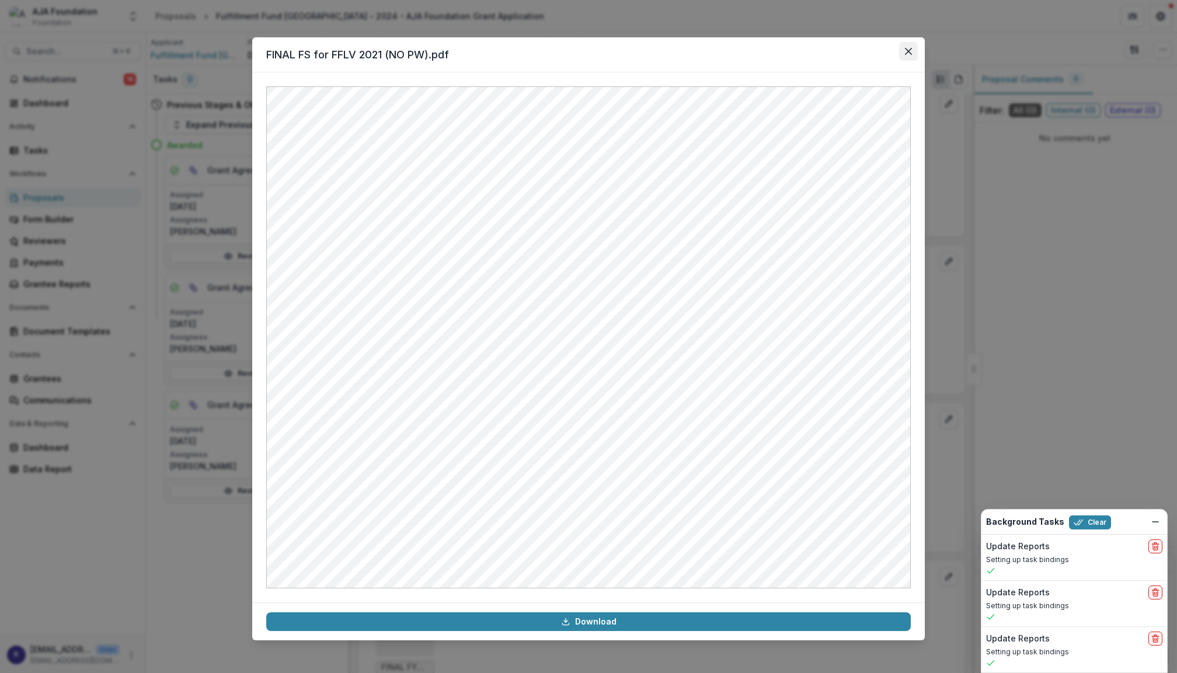
click at [912, 50] on button "Close" at bounding box center [908, 51] width 19 height 19
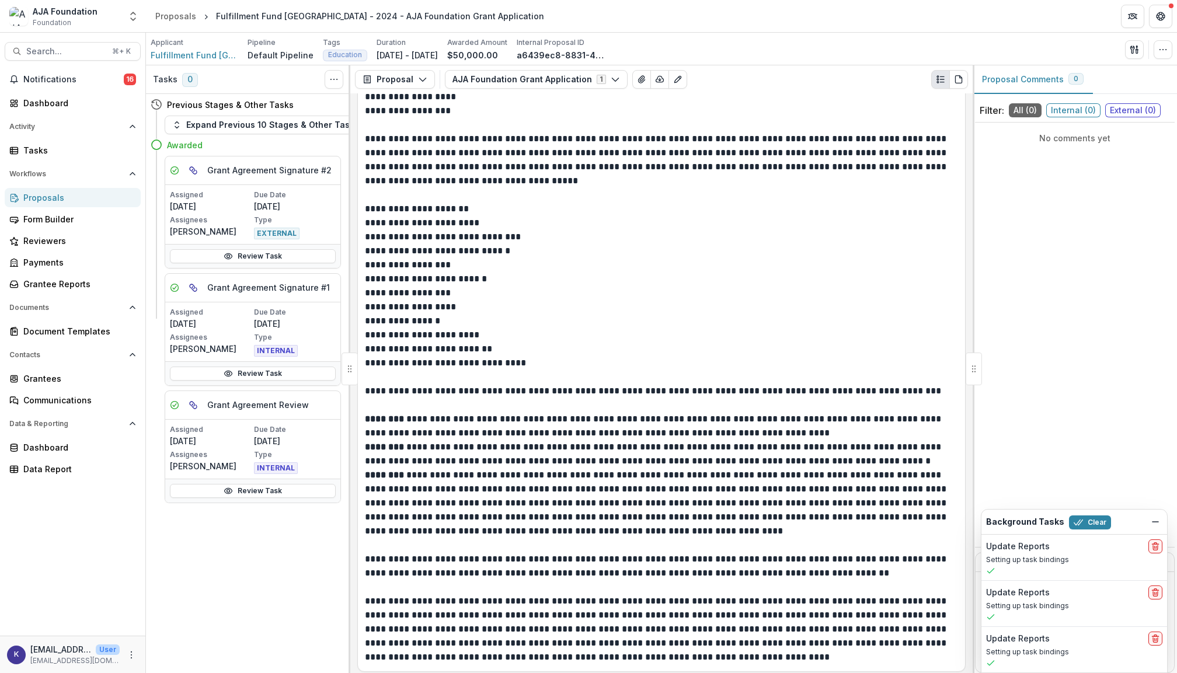
scroll to position [1128, 0]
click at [57, 194] on div "Proposals" at bounding box center [77, 197] width 108 height 12
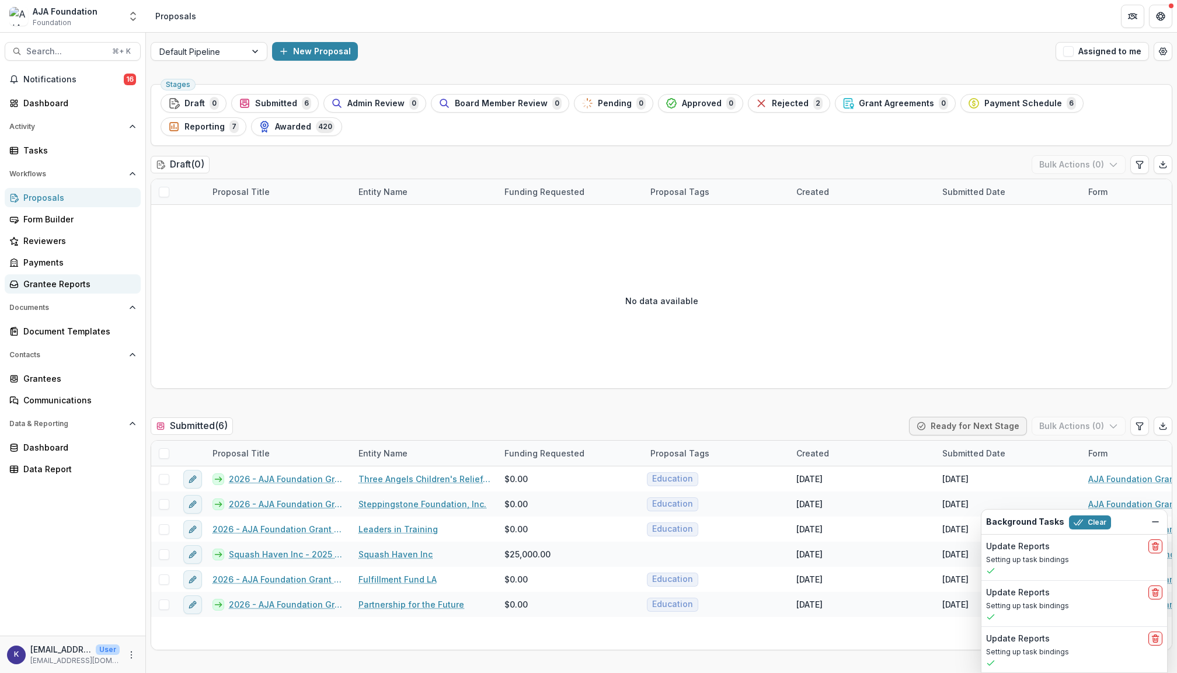
click at [72, 280] on div "Grantee Reports" at bounding box center [77, 284] width 108 height 12
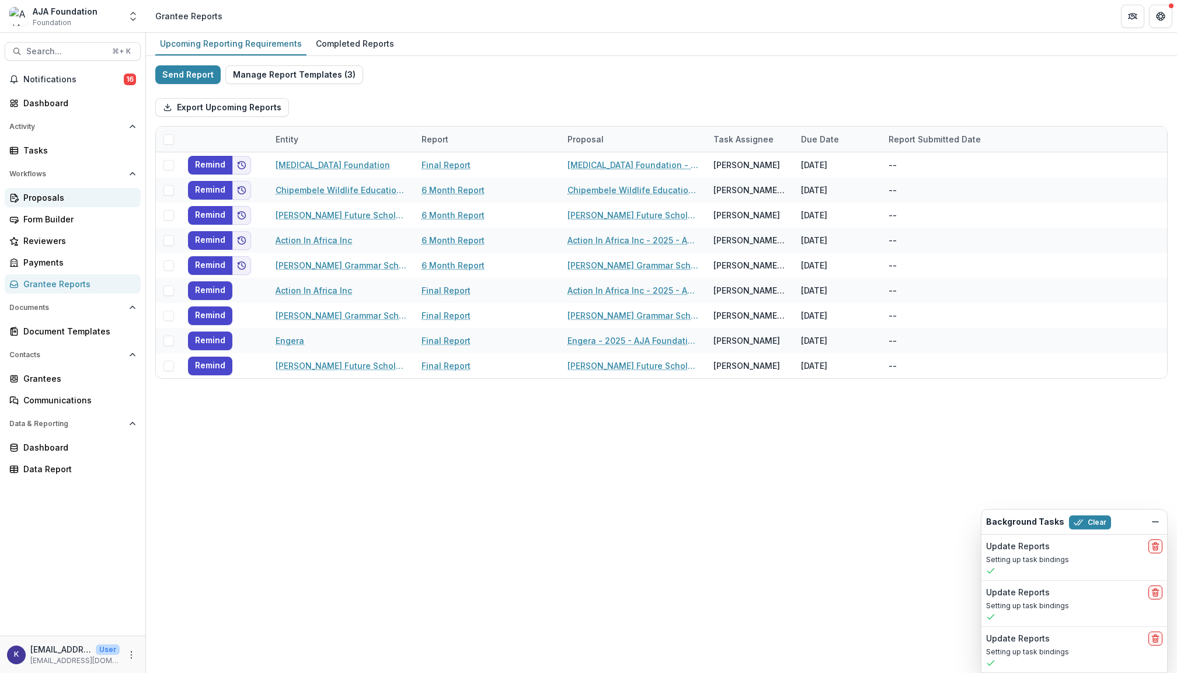
click at [54, 195] on div "Proposals" at bounding box center [77, 197] width 108 height 12
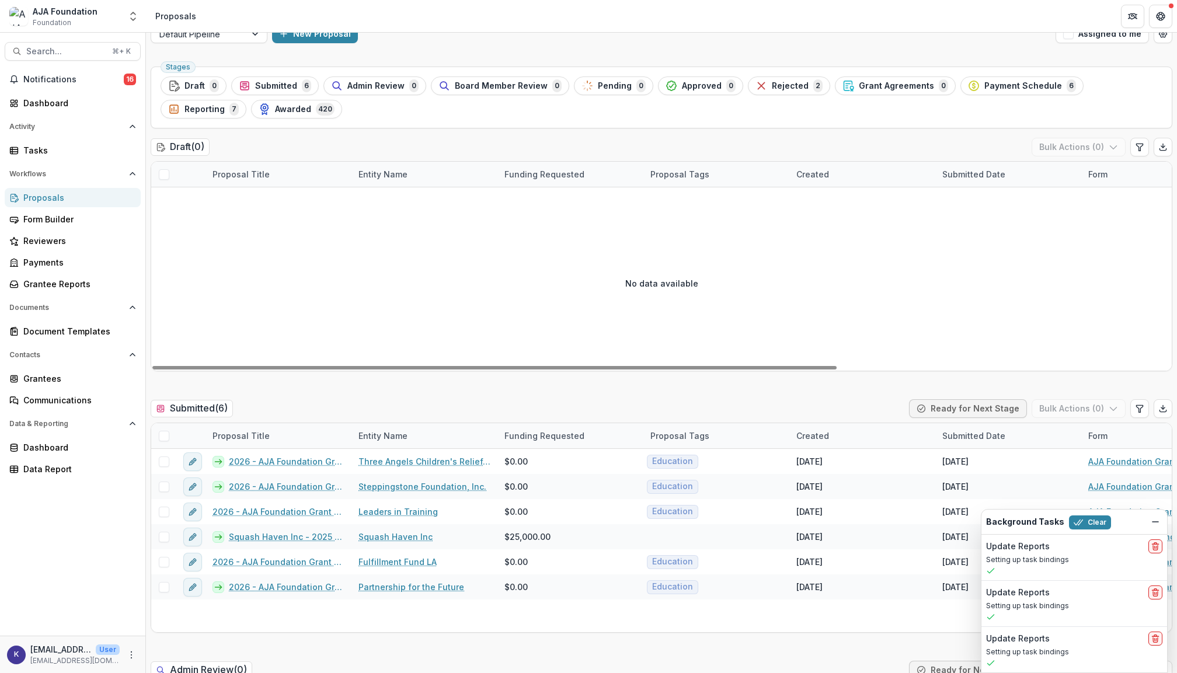
scroll to position [32, 0]
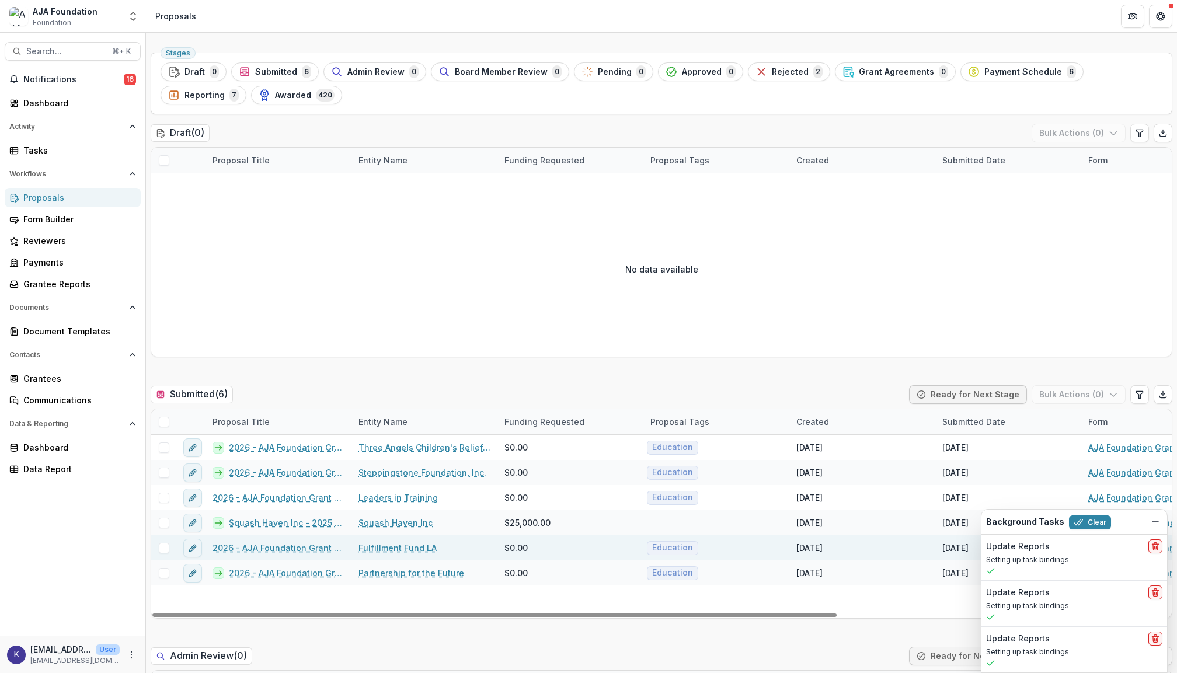
click at [309, 549] on link "2026 - AJA Foundation Grant Application" at bounding box center [278, 548] width 132 height 12
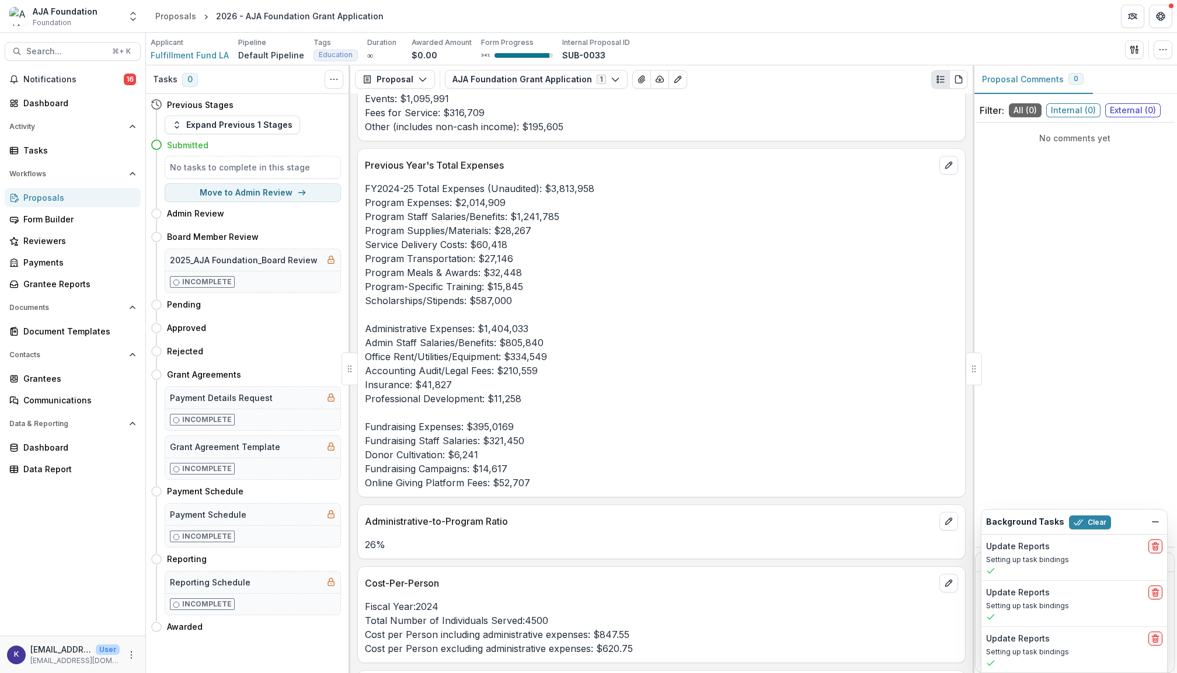
scroll to position [3297, 0]
click at [68, 46] on button "Search... ⌘ + K" at bounding box center [73, 51] width 136 height 19
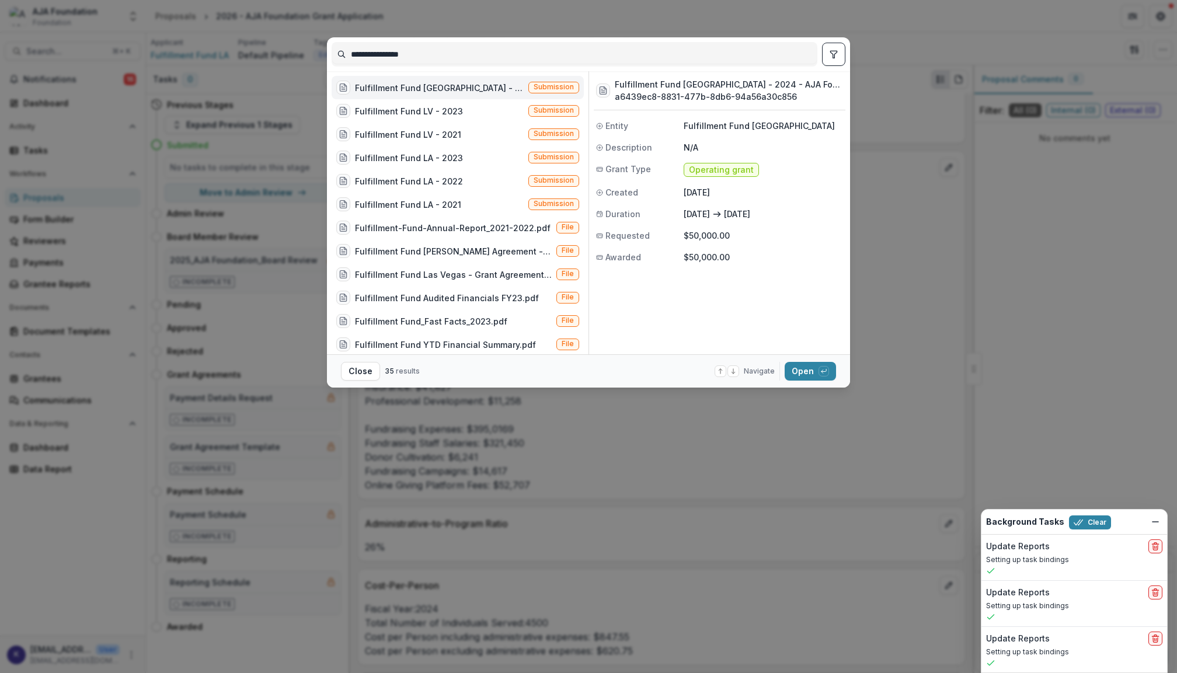
click at [446, 88] on div "Fulfillment Fund [GEOGRAPHIC_DATA] - 2024 - AJA Foundation Grant Application" at bounding box center [439, 88] width 169 height 12
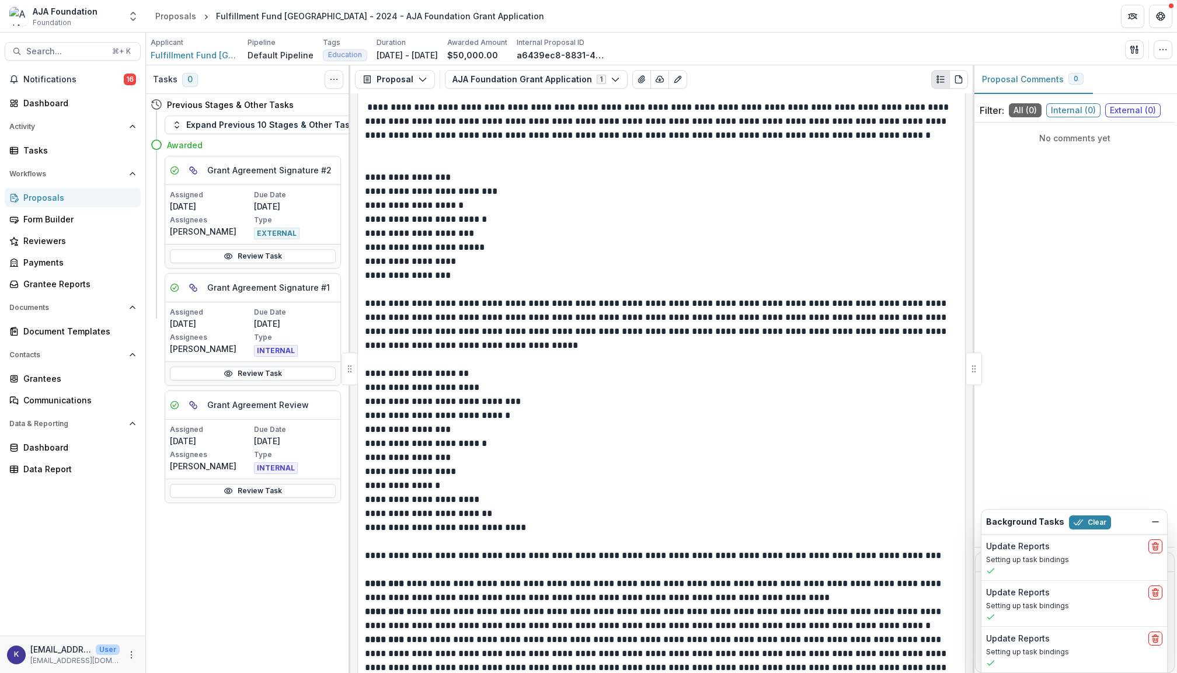
scroll to position [872, 0]
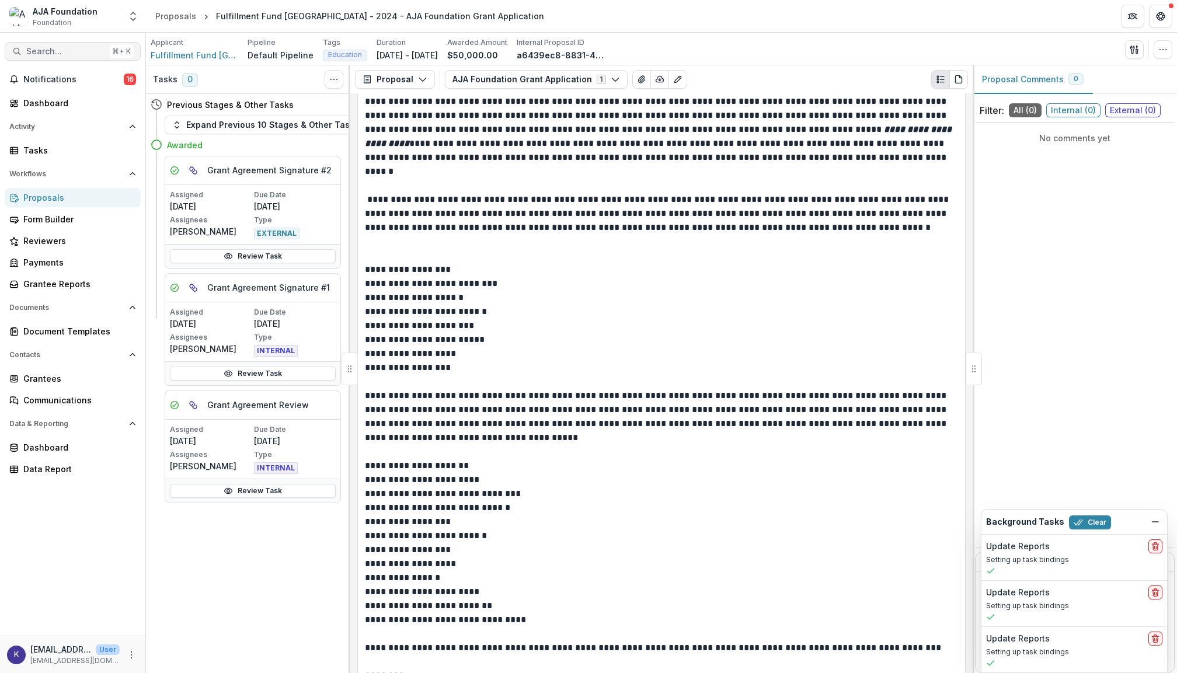
click at [81, 57] on button "Search... ⌘ + K" at bounding box center [73, 51] width 136 height 19
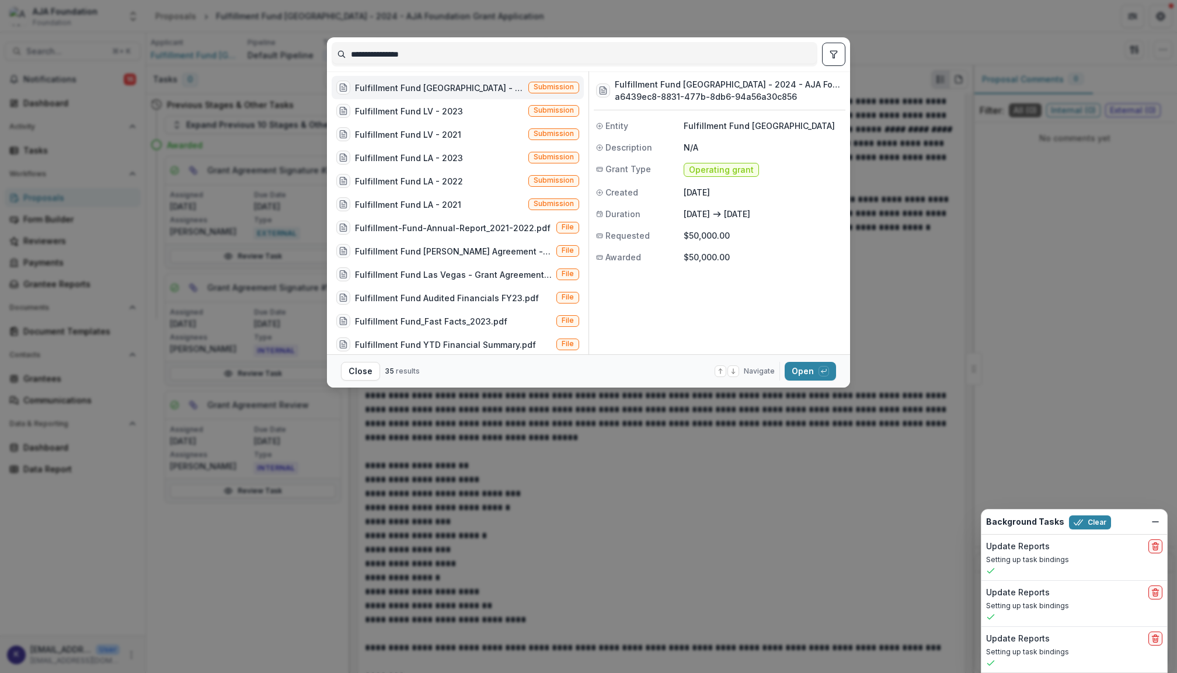
drag, startPoint x: 423, startPoint y: 53, endPoint x: 294, endPoint y: 46, distance: 128.6
click at [298, 49] on div "**********" at bounding box center [588, 336] width 1177 height 673
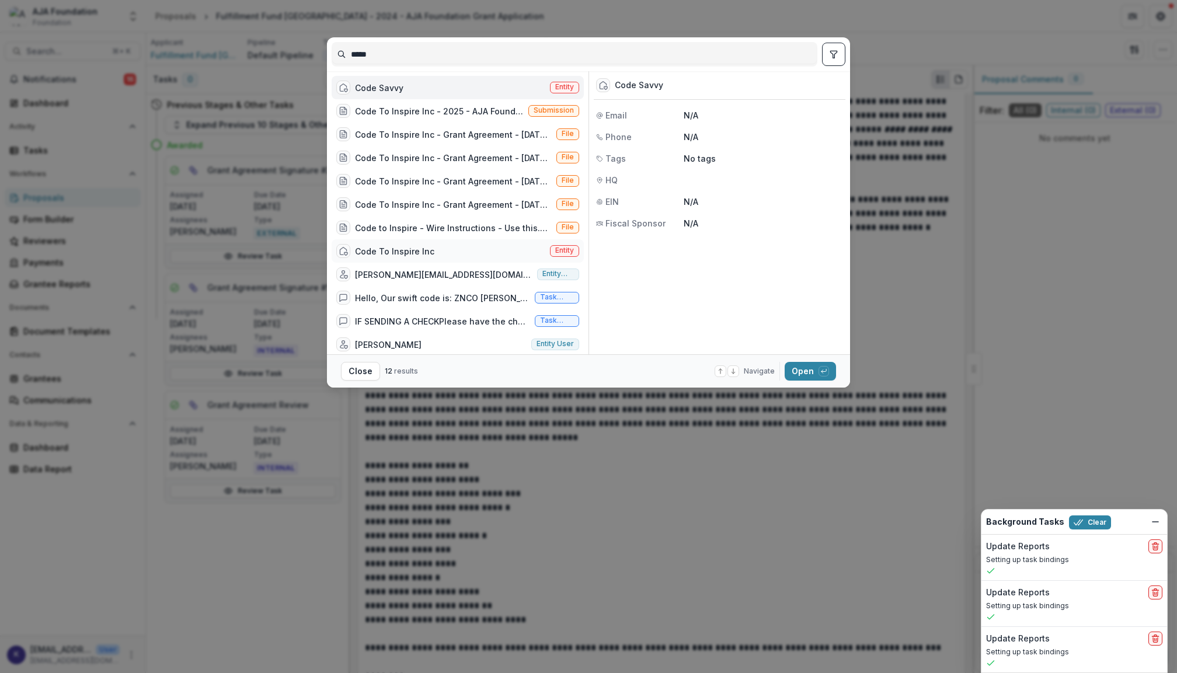
type input "****"
click at [425, 247] on div "Code To Inspire Inc" at bounding box center [394, 251] width 79 height 12
click at [818, 372] on div "button" at bounding box center [823, 371] width 11 height 11
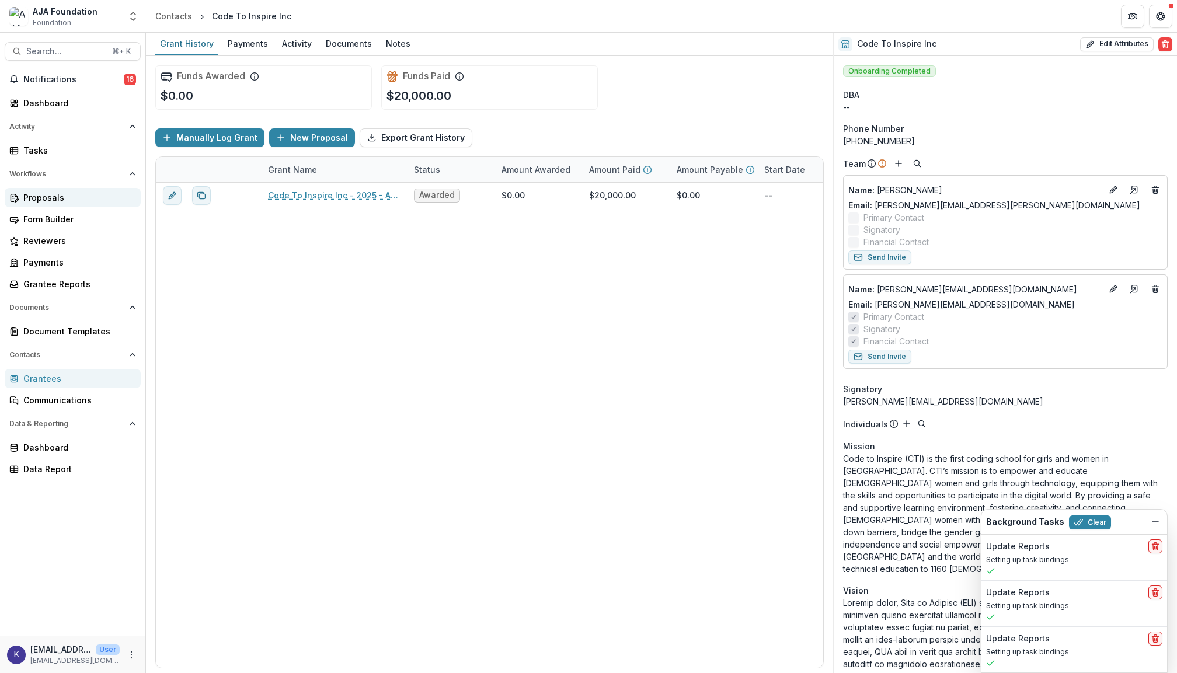
click at [64, 194] on div "Proposals" at bounding box center [77, 197] width 108 height 12
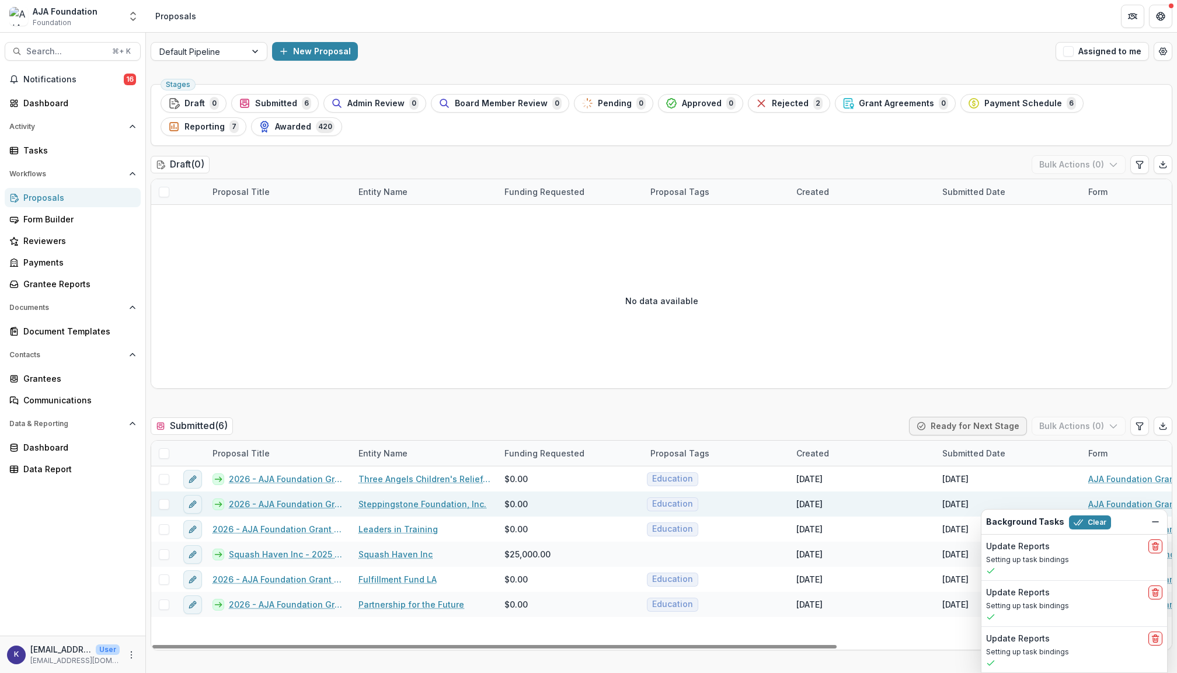
click at [316, 507] on link "2026 - AJA Foundation Grant Application" at bounding box center [287, 504] width 116 height 12
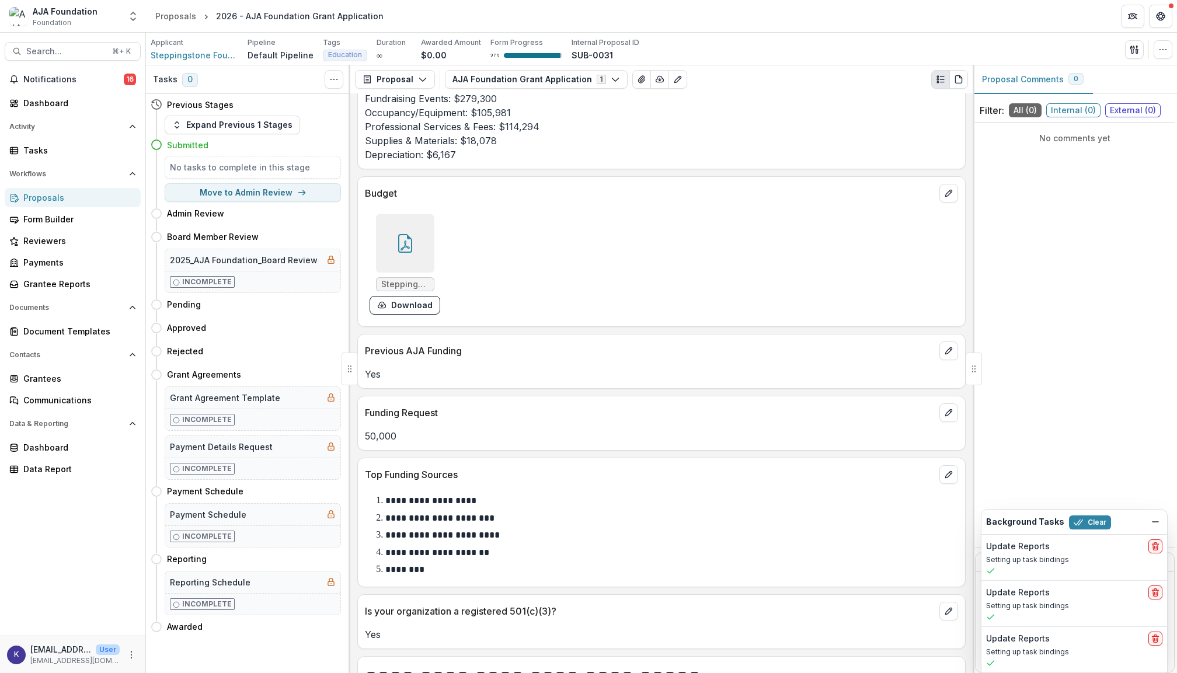
scroll to position [4816, 0]
